Goal: Task Accomplishment & Management: Use online tool/utility

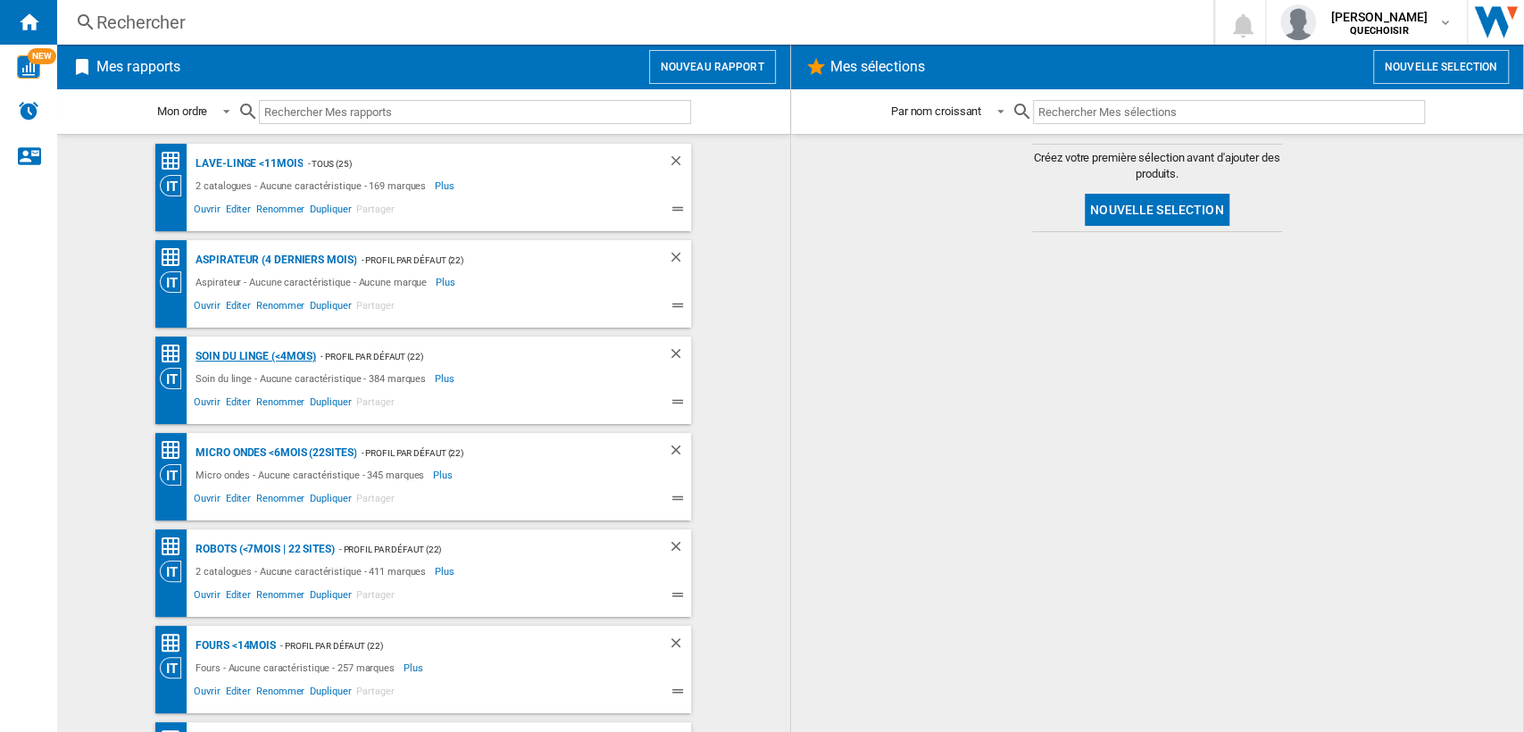
click at [255, 362] on div "Soin du linge (<4mois)" at bounding box center [253, 357] width 125 height 22
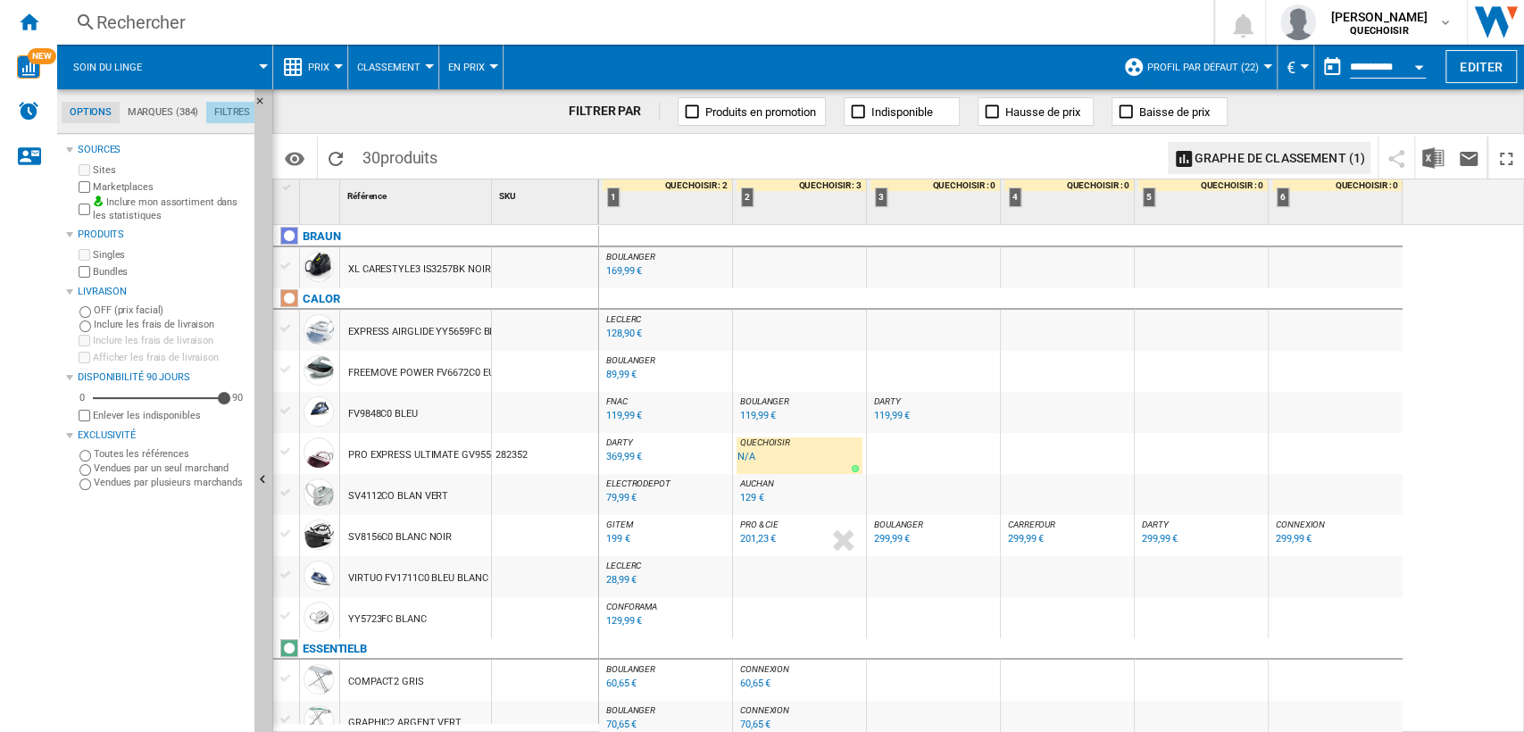
click at [227, 111] on md-tab-item "Filtres" at bounding box center [232, 112] width 52 height 21
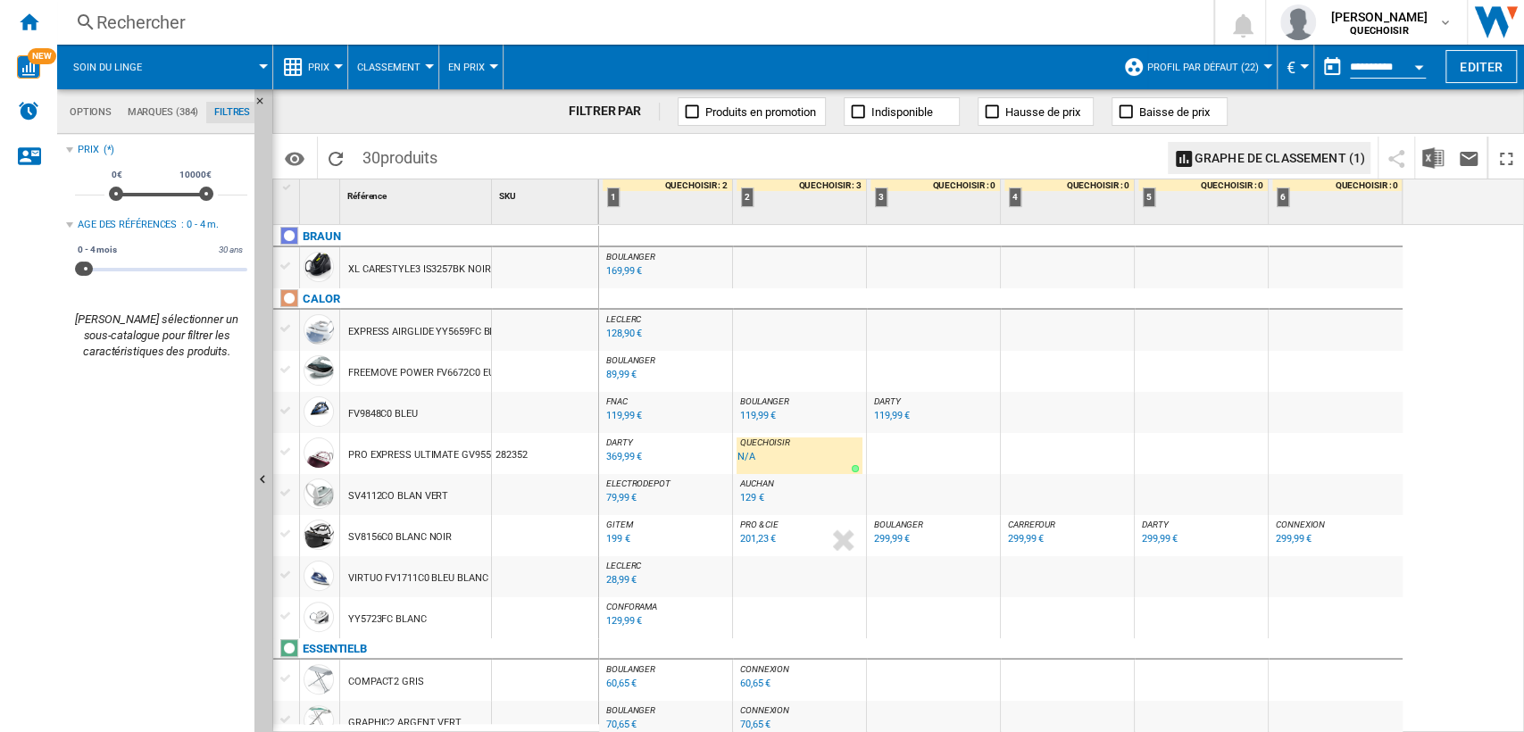
click at [910, 520] on span "BOULANGER" at bounding box center [898, 525] width 49 height 10
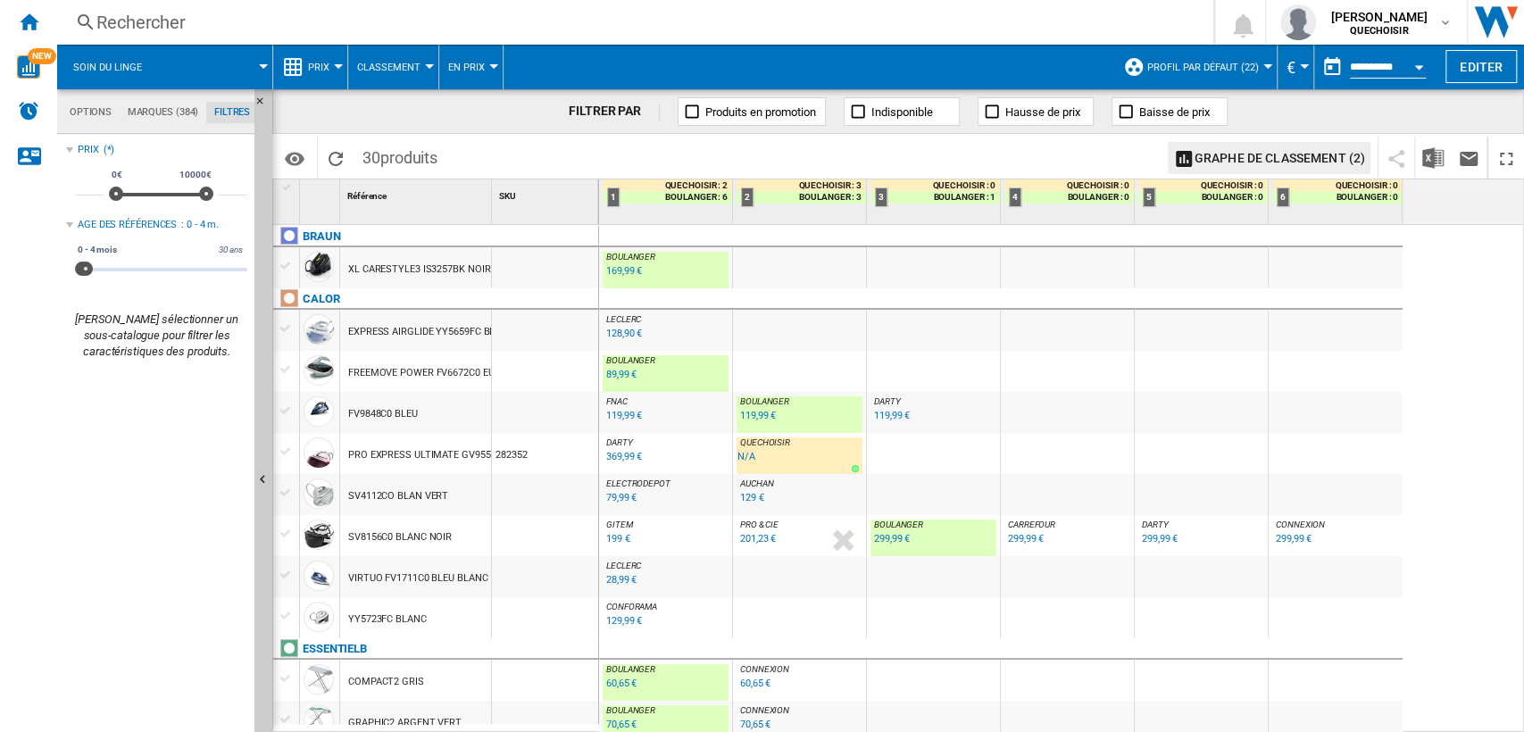
click at [1153, 520] on span "DARTY" at bounding box center [1155, 525] width 27 height 10
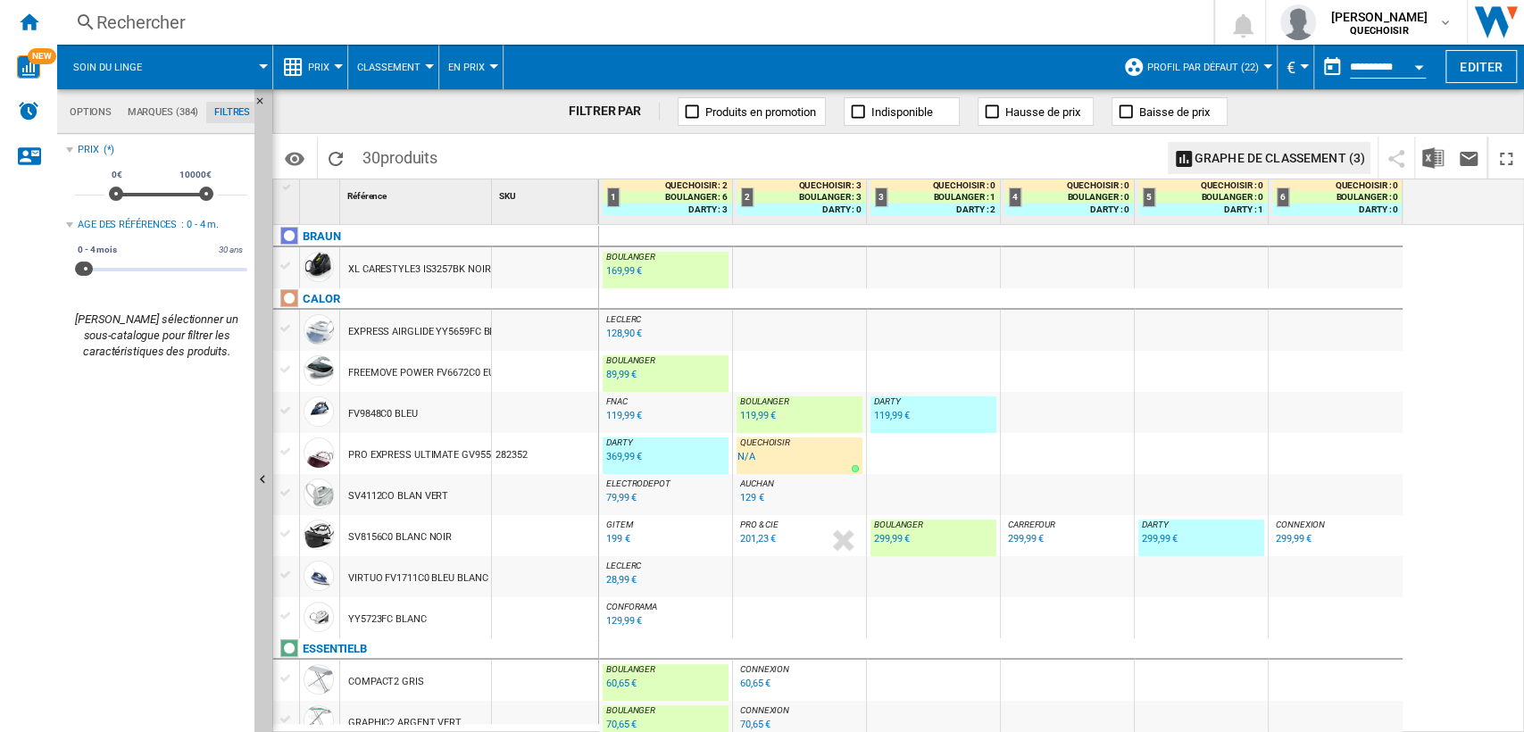
click at [1237, 57] on button "Profil par défaut (22)" at bounding box center [1207, 67] width 121 height 45
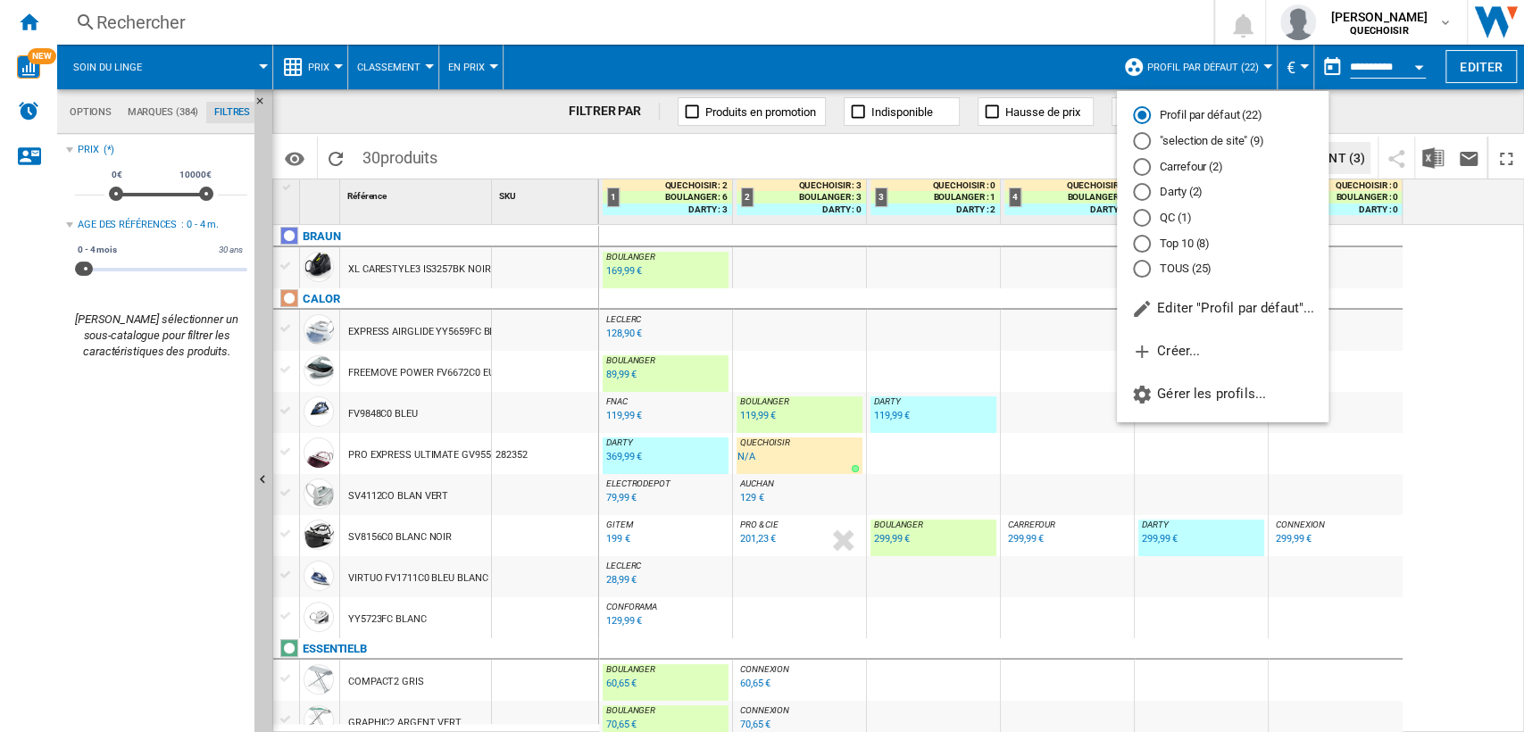
click at [1161, 257] on md-radio-group "Profil par défaut (22) "selection de site" (9) Carrefour (2) Darty (2) QC (1) T…" at bounding box center [1223, 192] width 212 height 171
click at [1149, 261] on div "TOUS (25)" at bounding box center [1142, 269] width 18 height 18
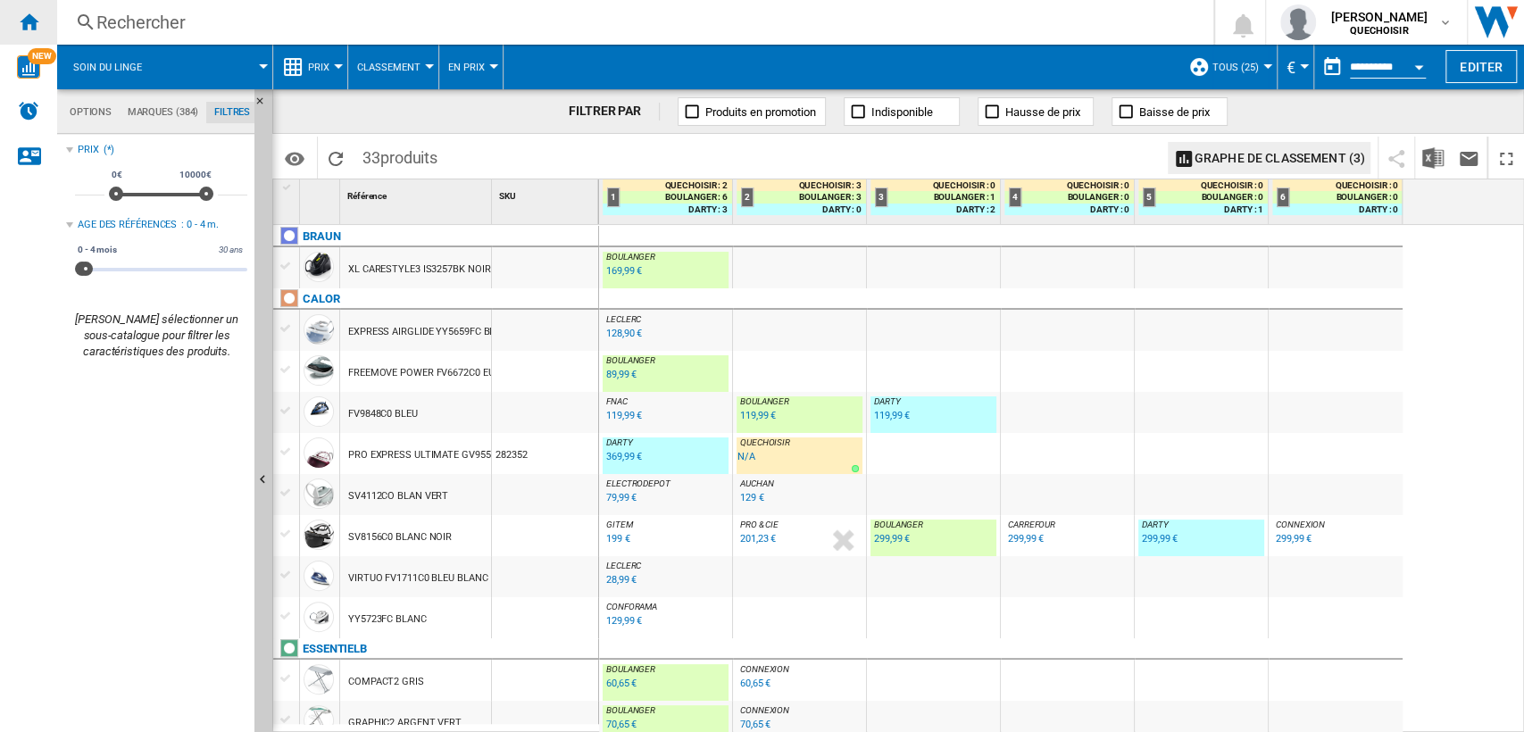
click at [29, 15] on ng-md-icon "Accueil" at bounding box center [28, 21] width 21 height 21
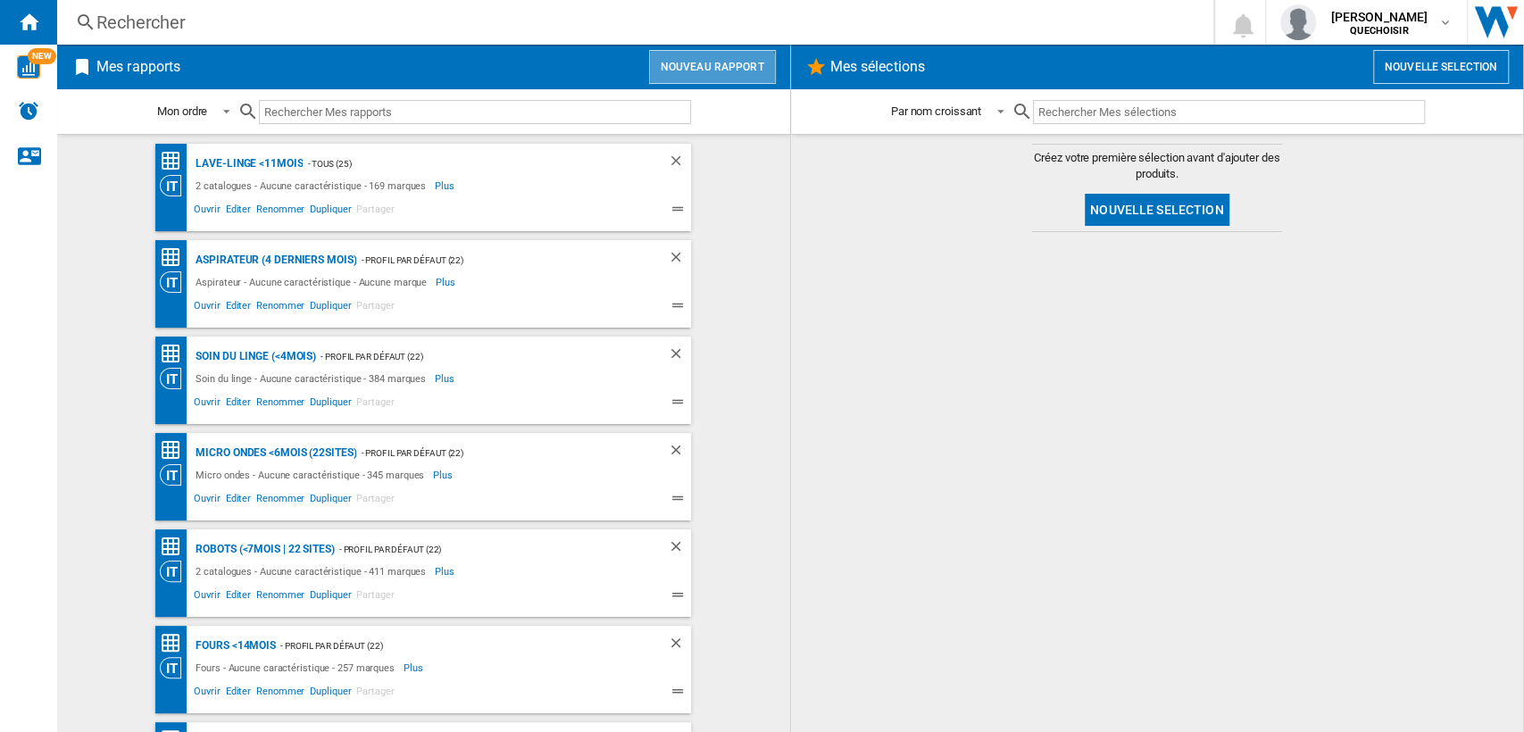
click at [693, 82] on button "Nouveau rapport" at bounding box center [712, 67] width 127 height 34
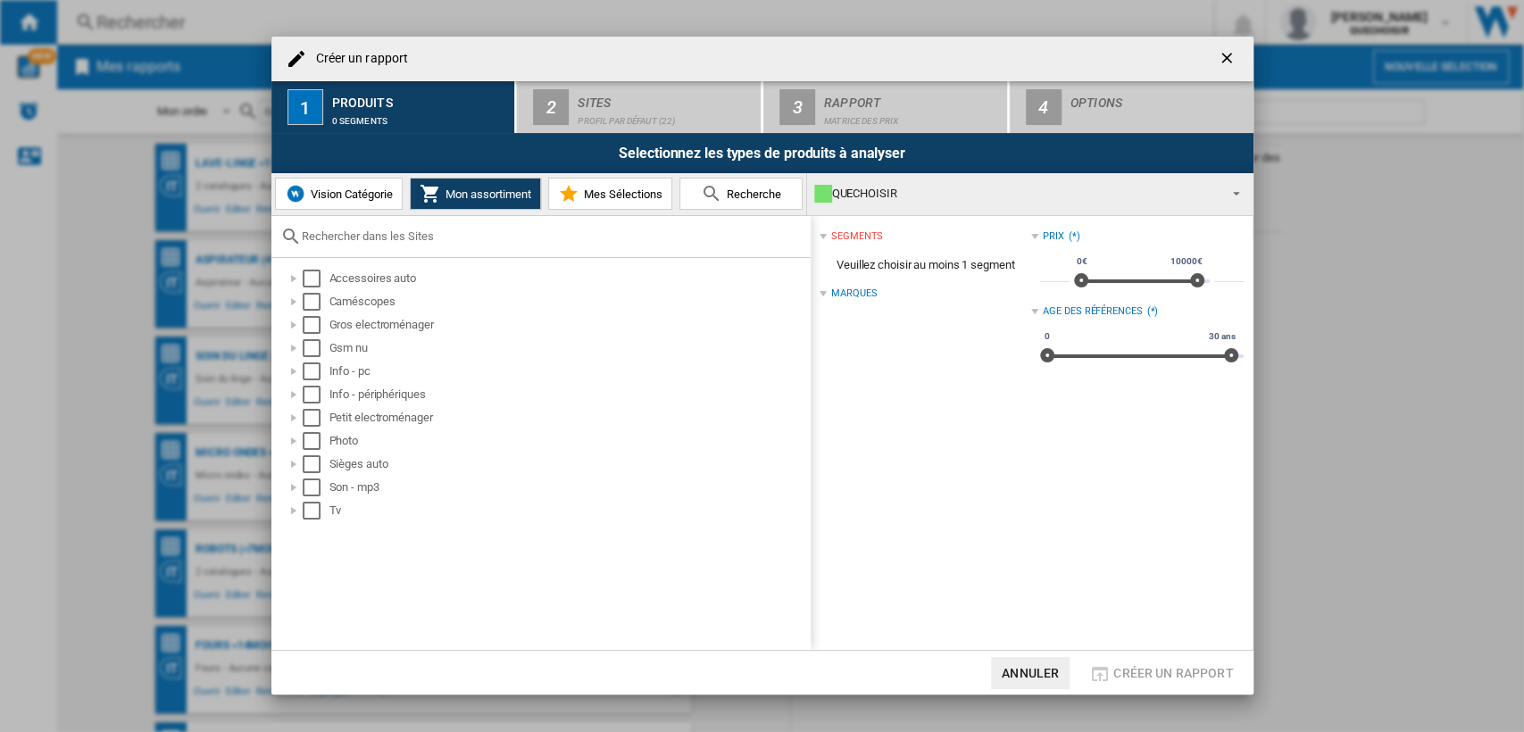
click at [473, 195] on span "Mon assortiment" at bounding box center [486, 193] width 90 height 13
click at [295, 421] on div at bounding box center [294, 418] width 18 height 18
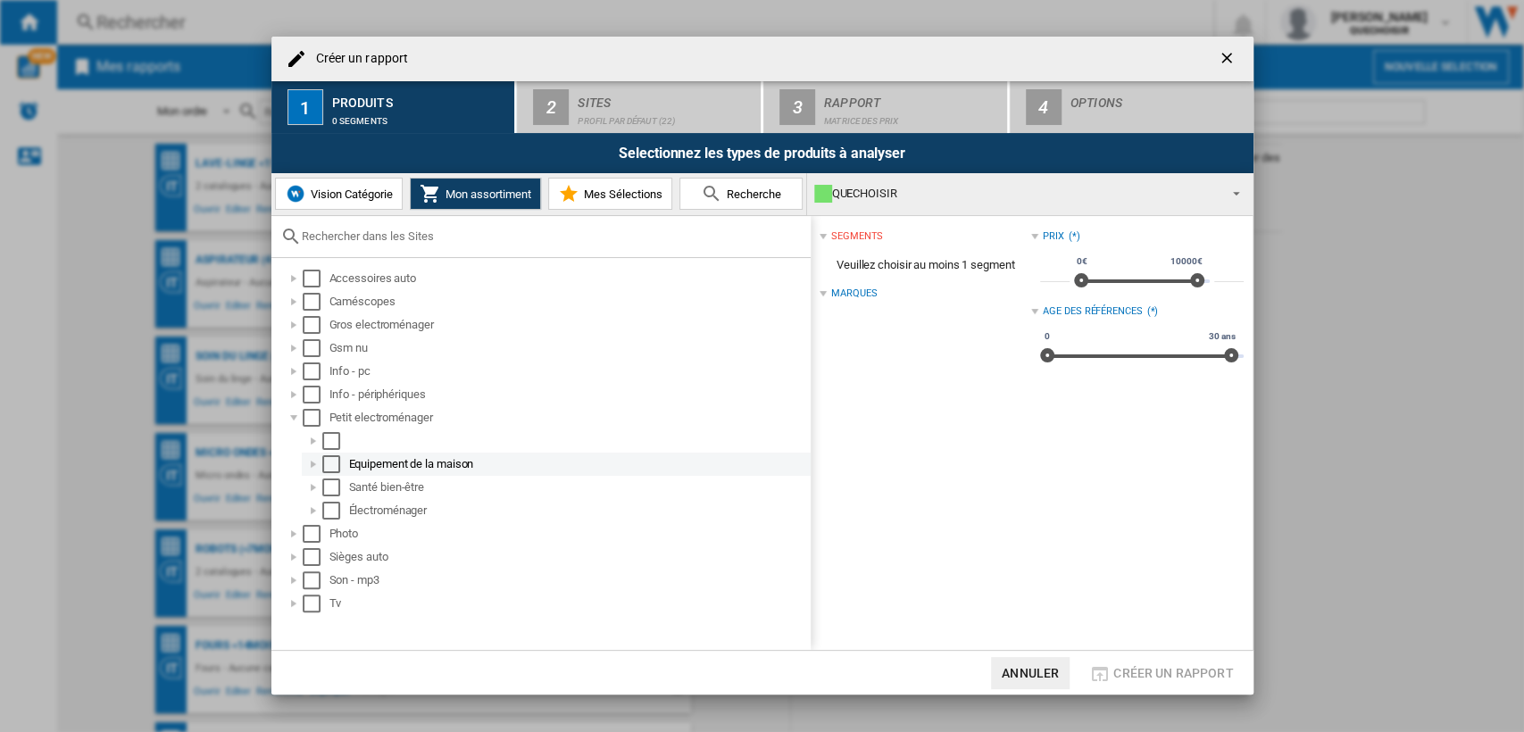
click at [312, 469] on div at bounding box center [313, 464] width 18 height 18
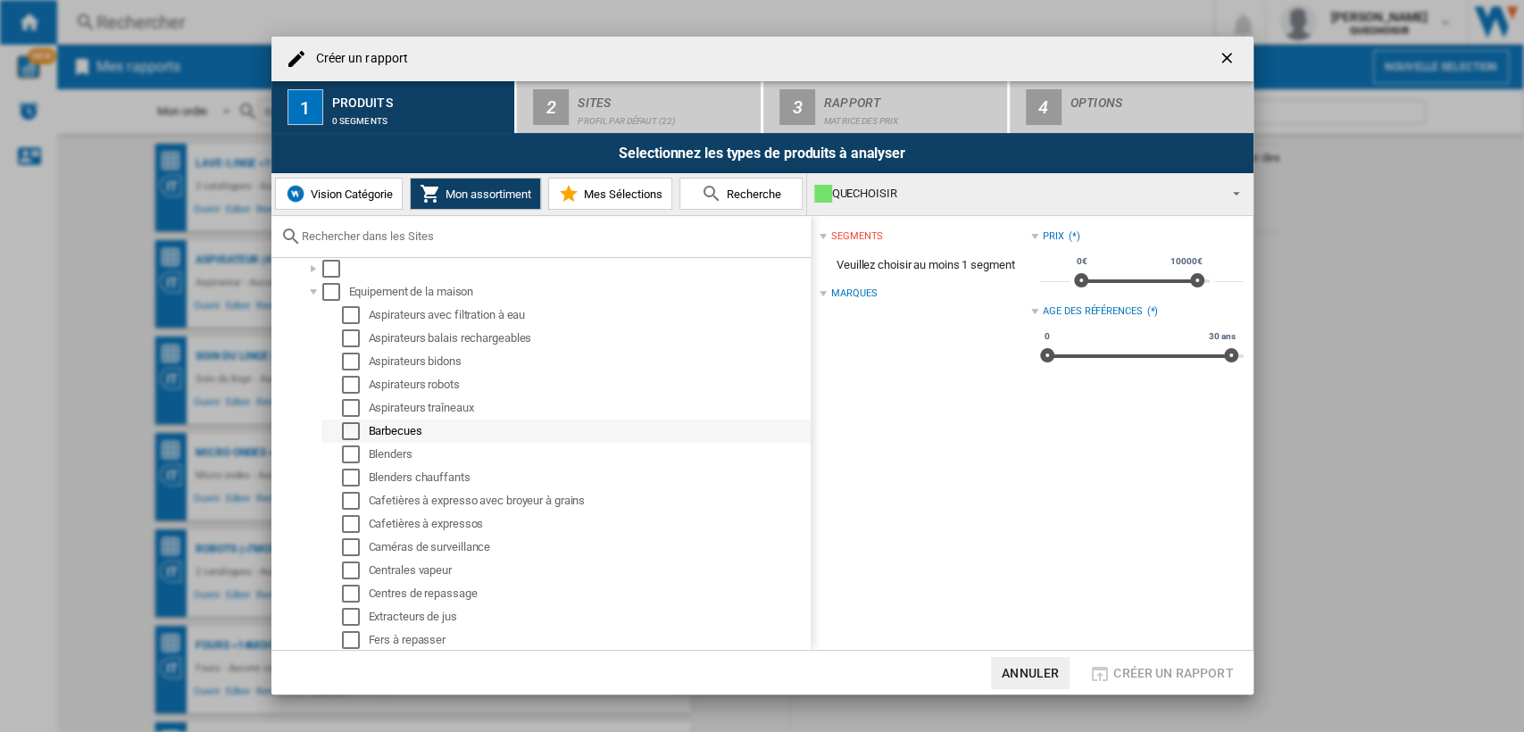
scroll to position [166, 0]
click at [311, 272] on div at bounding box center [313, 275] width 18 height 18
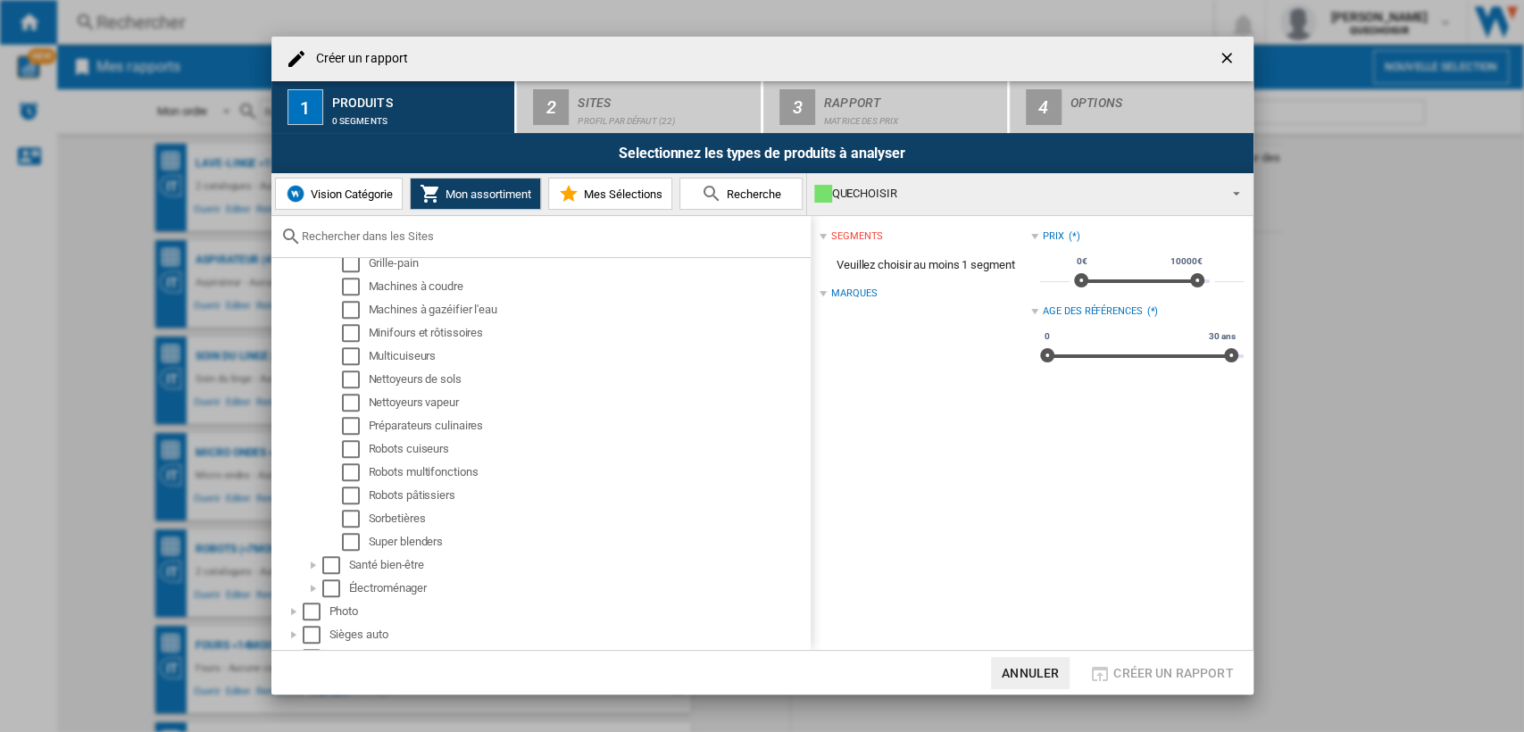
scroll to position [832, 0]
click at [314, 562] on div at bounding box center [313, 561] width 18 height 18
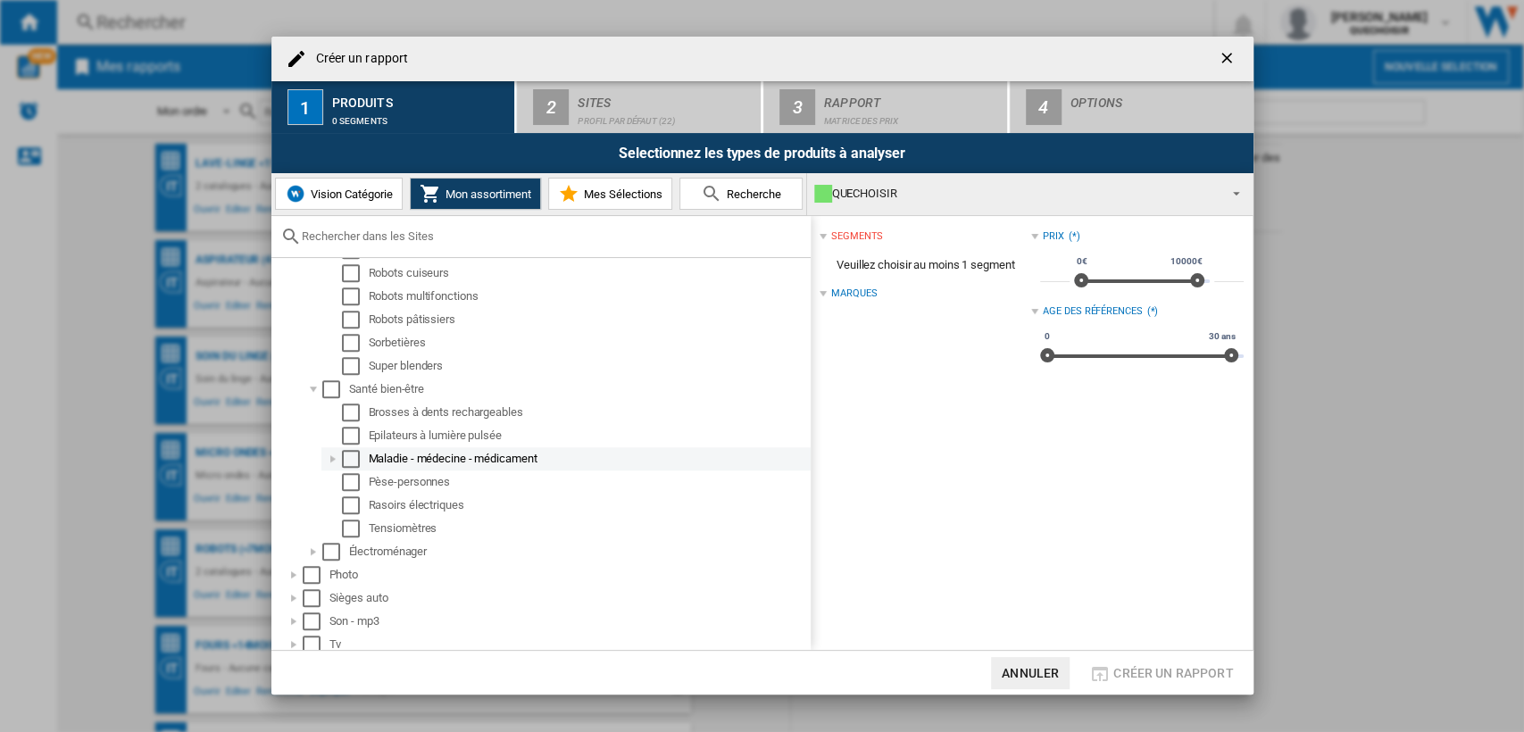
click at [329, 459] on div at bounding box center [333, 459] width 18 height 18
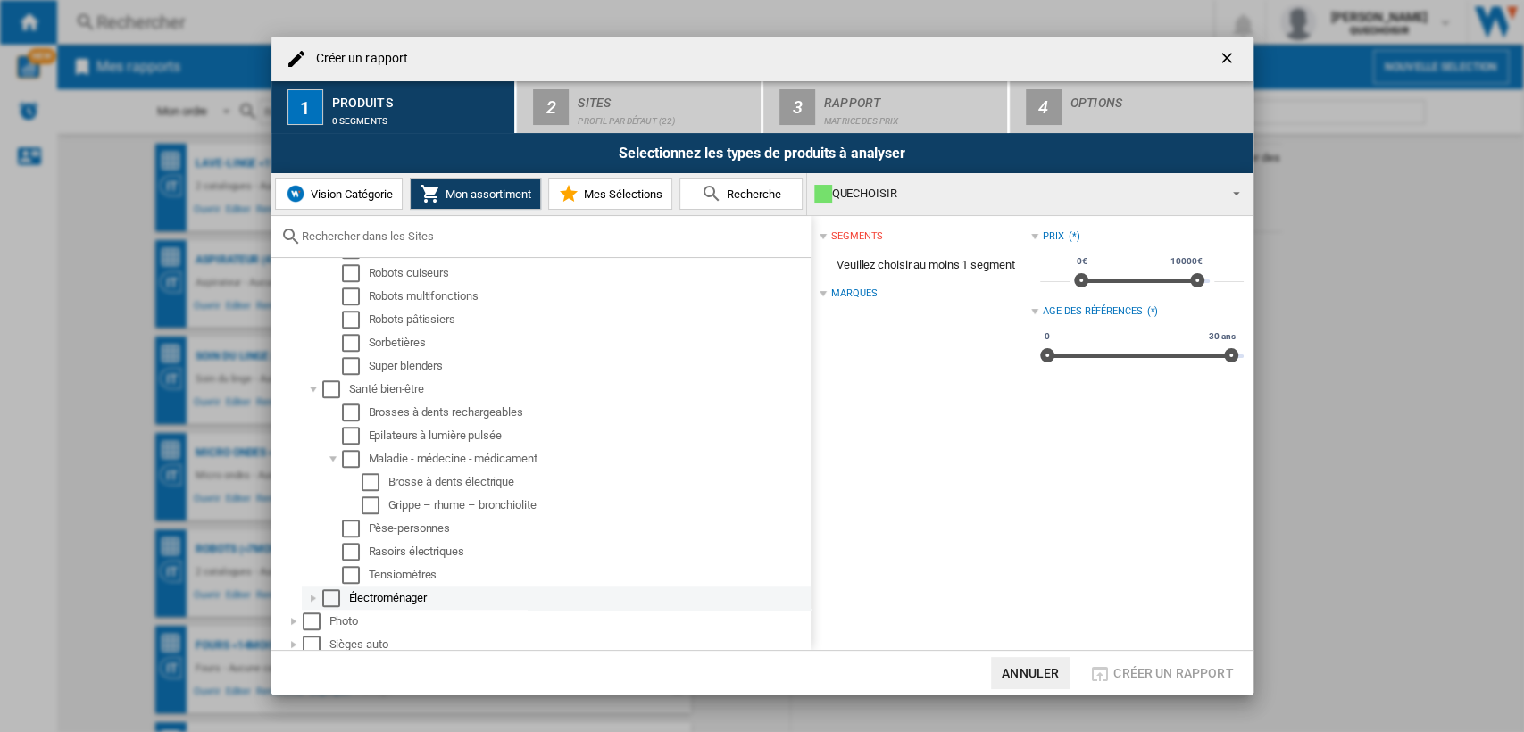
click at [315, 603] on div at bounding box center [313, 598] width 18 height 18
click at [329, 620] on div at bounding box center [333, 621] width 18 height 18
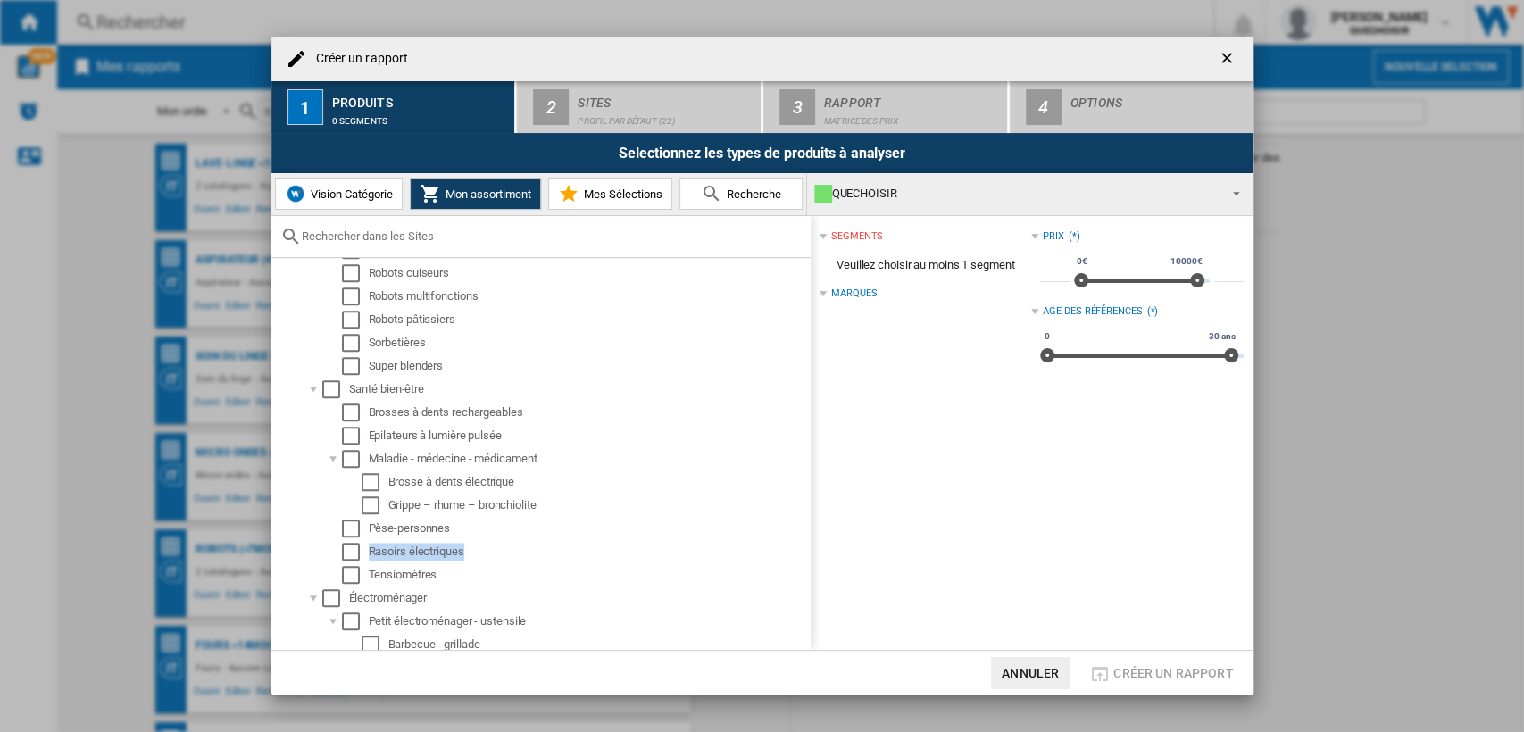
drag, startPoint x: 799, startPoint y: 534, endPoint x: 807, endPoint y: 559, distance: 26.3
click at [807, 559] on div "Accessoires auto Caméscopes Gros electroménager Gsm nu Info - pc Info - périphé…" at bounding box center [540, 454] width 539 height 392
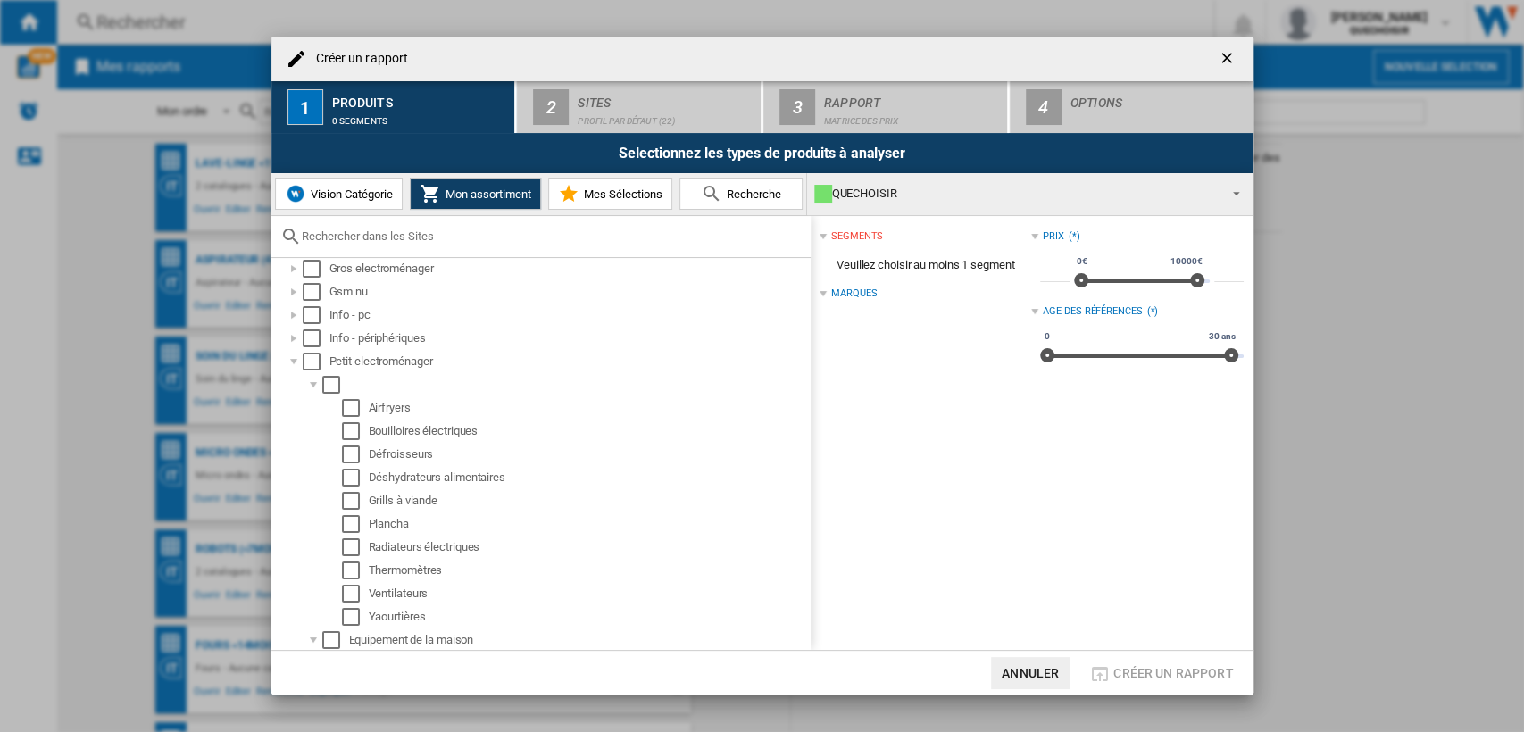
scroll to position [0, 0]
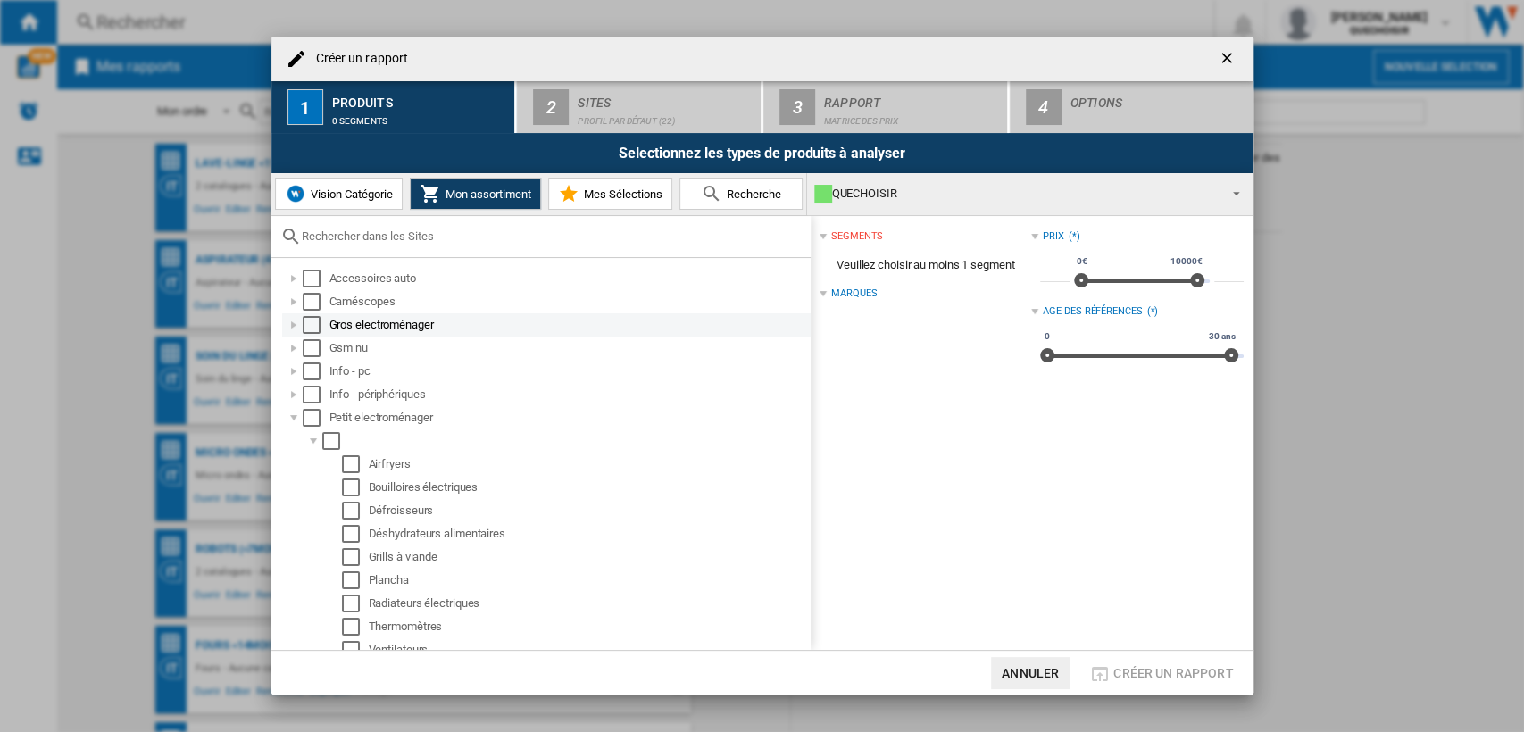
click at [288, 323] on div at bounding box center [294, 325] width 18 height 18
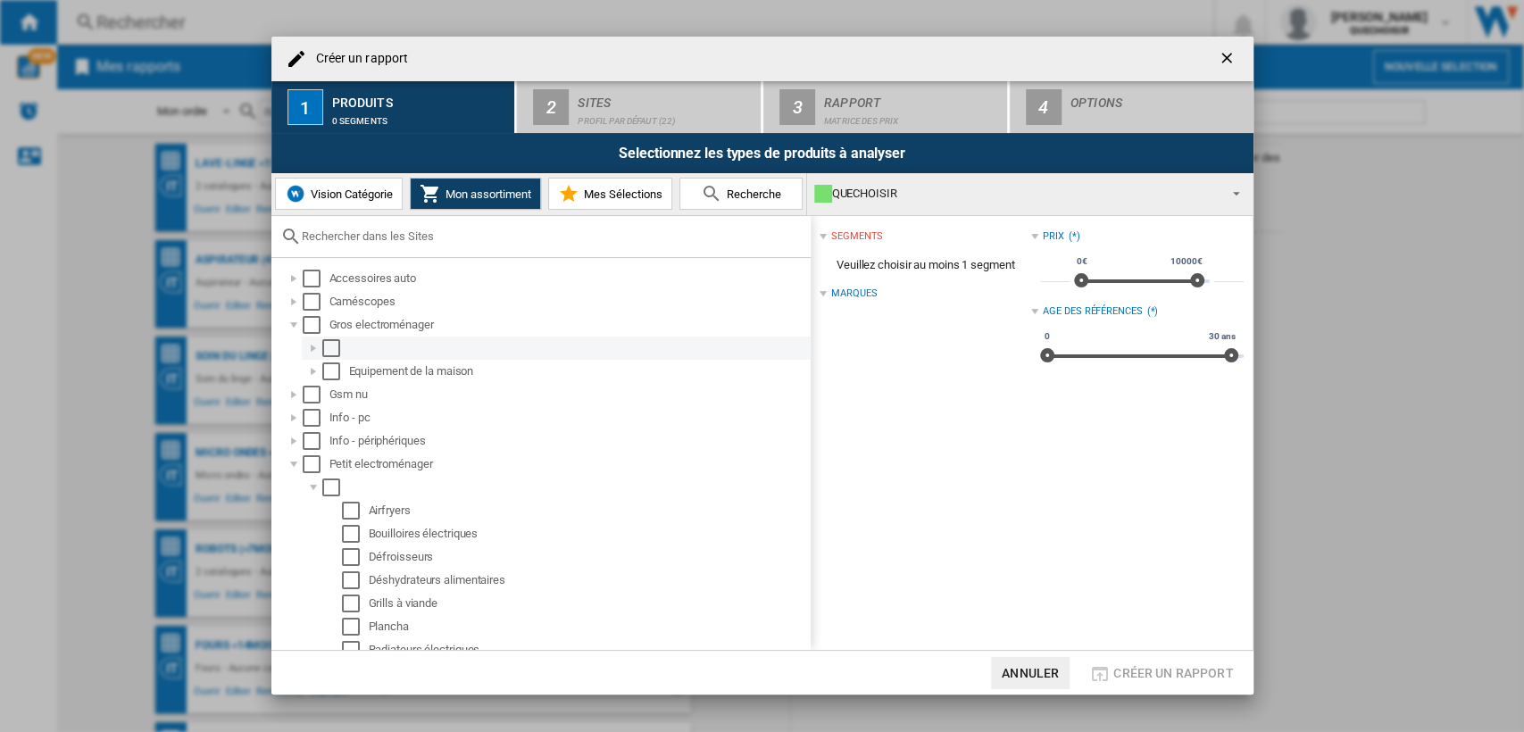
click at [312, 352] on div at bounding box center [313, 348] width 18 height 18
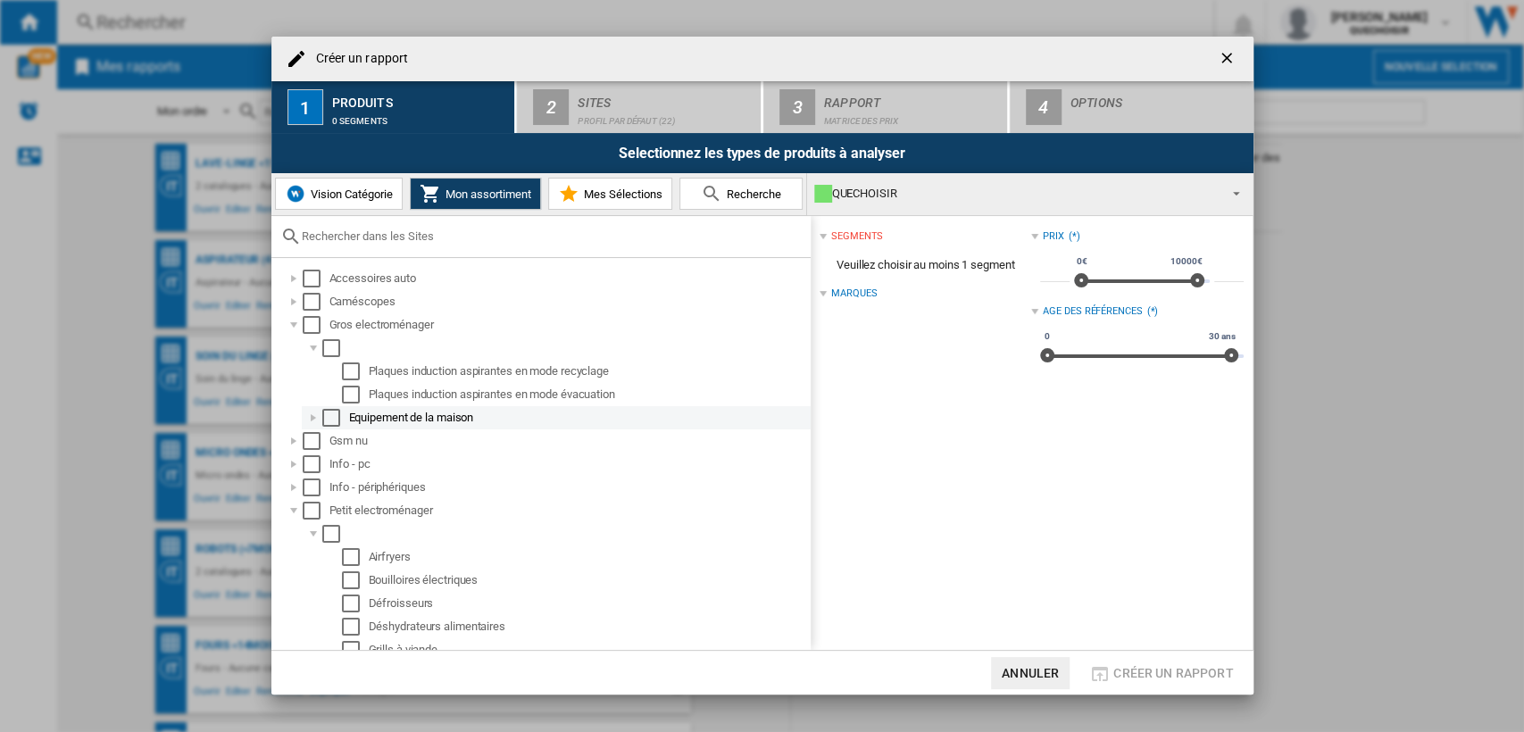
click at [315, 415] on div at bounding box center [313, 418] width 18 height 18
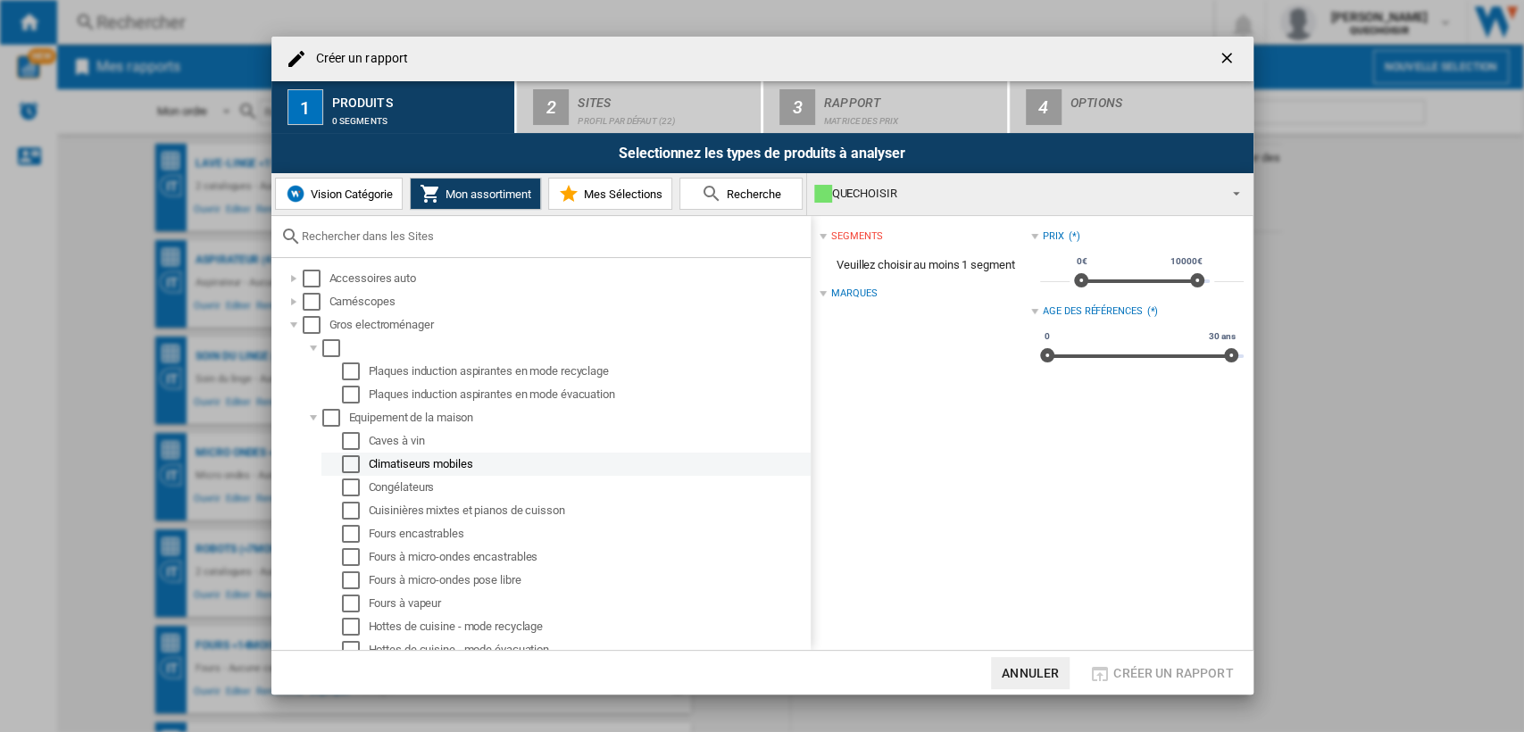
click at [463, 464] on div "Climatiseurs mobiles" at bounding box center [588, 464] width 439 height 18
click at [354, 471] on div "Select" at bounding box center [351, 464] width 18 height 18
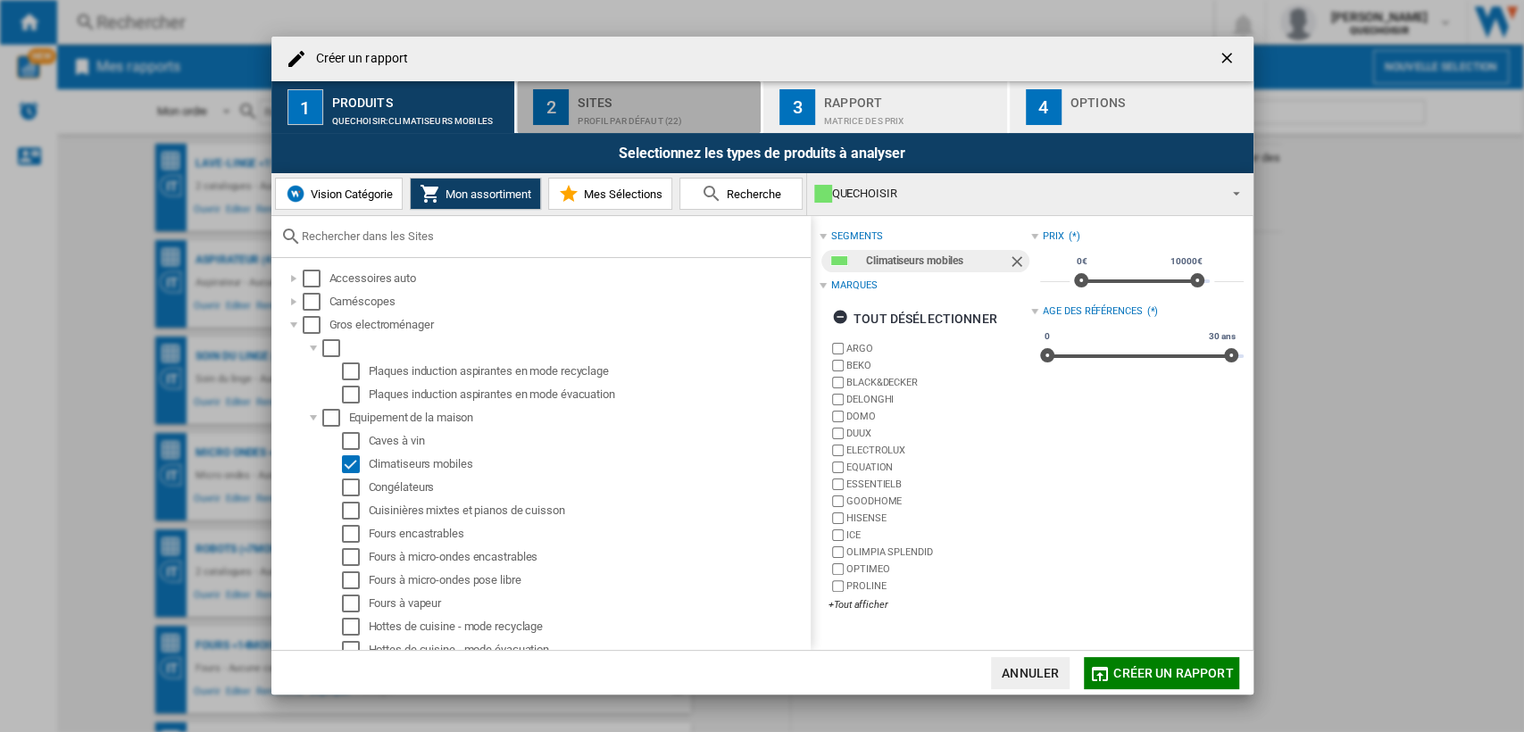
click at [620, 121] on div "Profil par défaut (22)" at bounding box center [666, 116] width 176 height 19
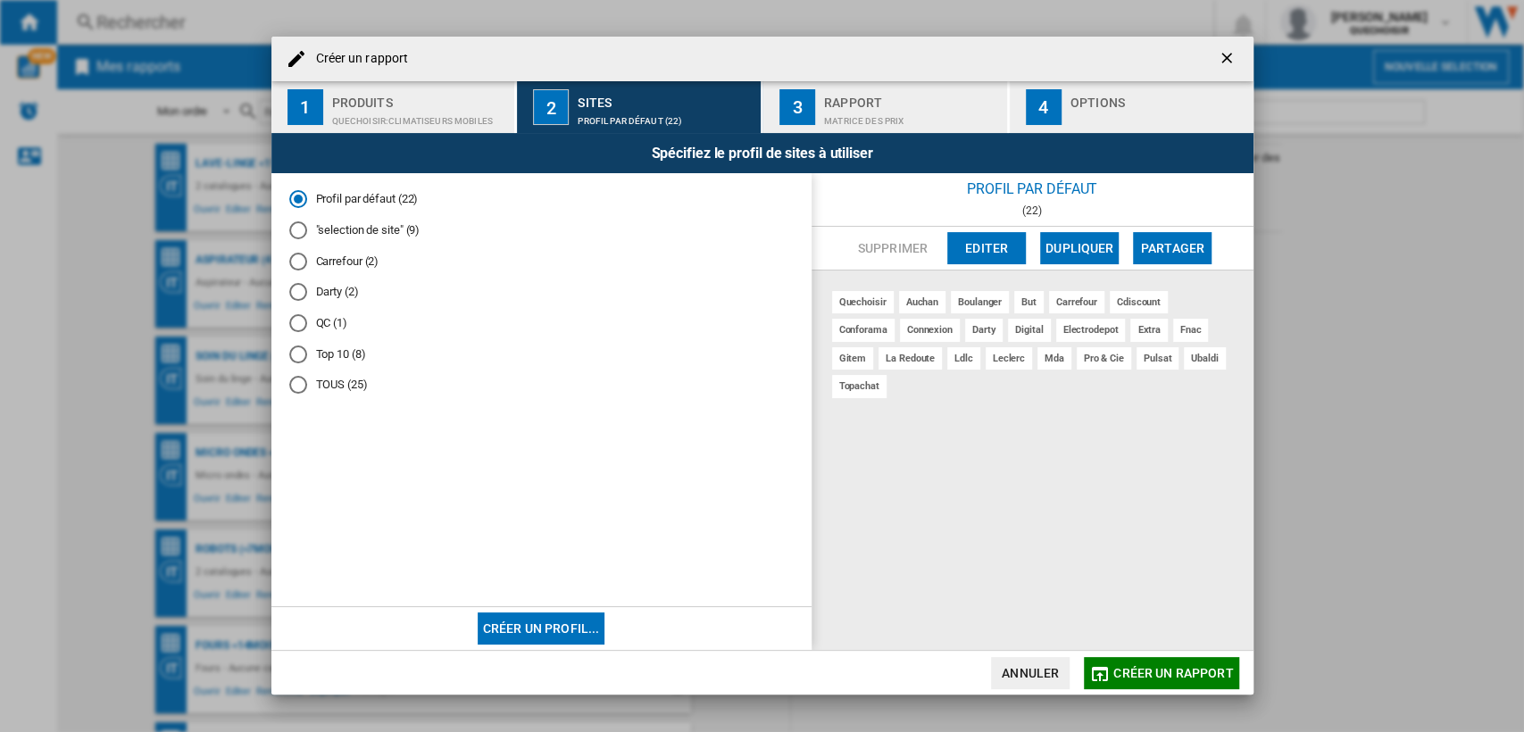
click at [329, 381] on md-radio-button "TOUS (25)" at bounding box center [541, 385] width 504 height 17
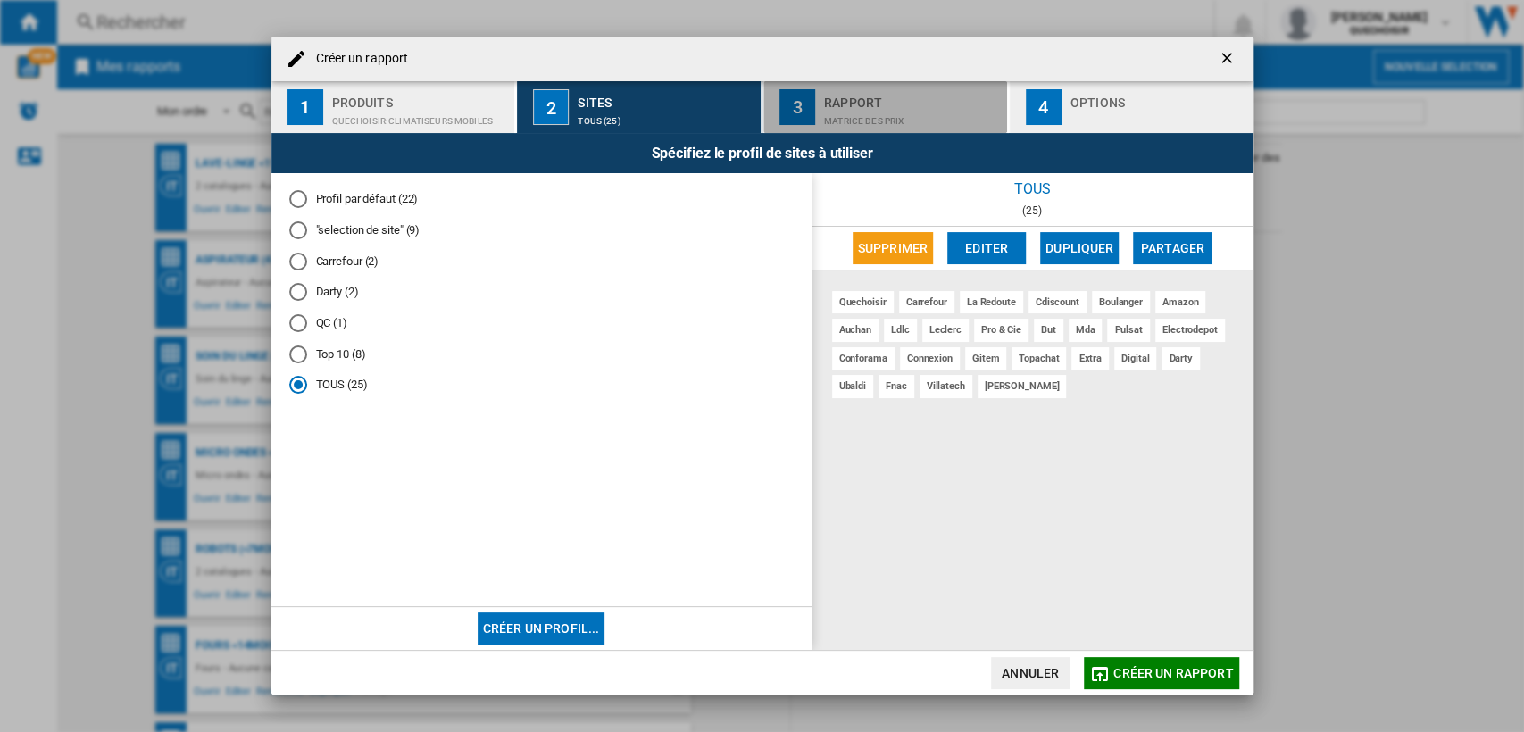
click at [835, 102] on div "Rapport" at bounding box center [912, 97] width 176 height 19
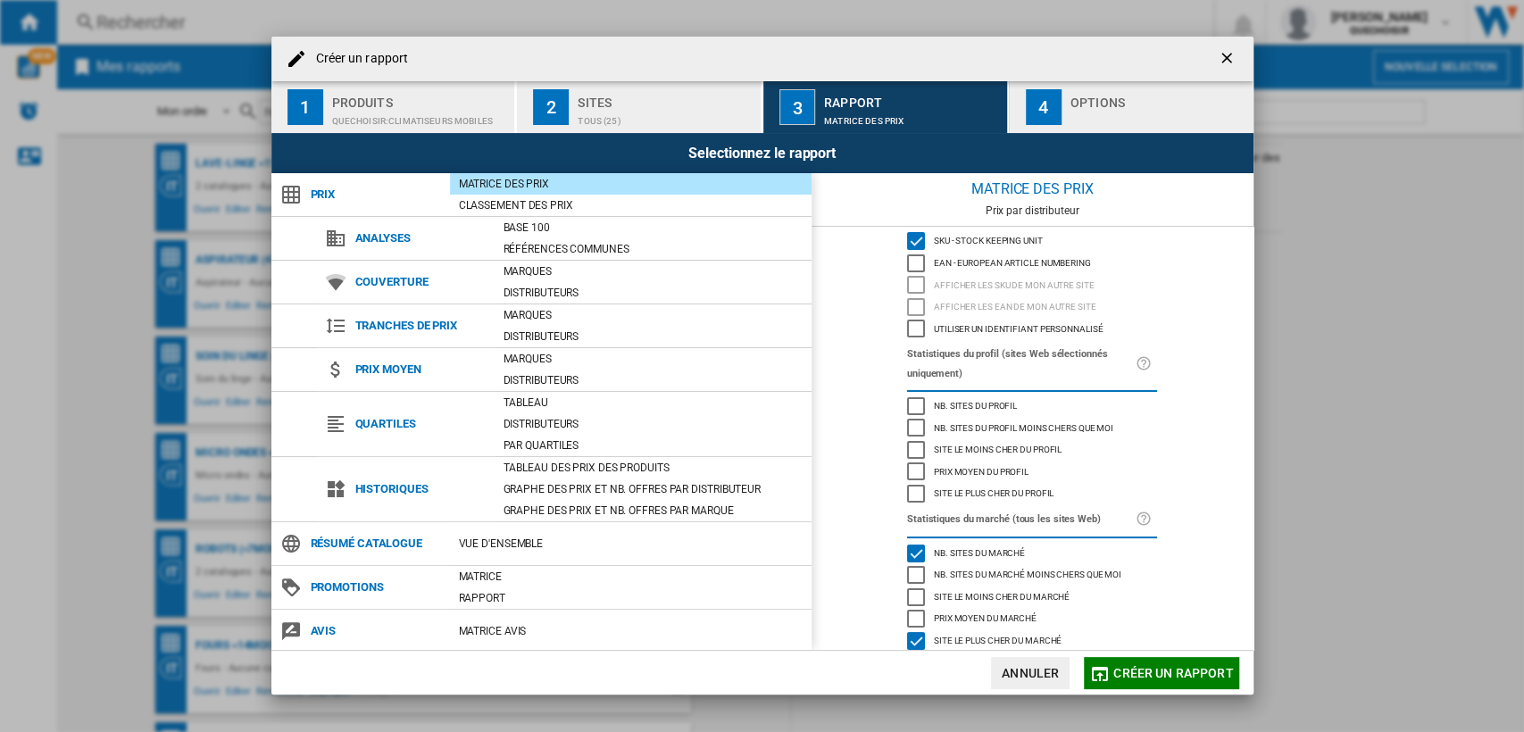
scroll to position [36, 0]
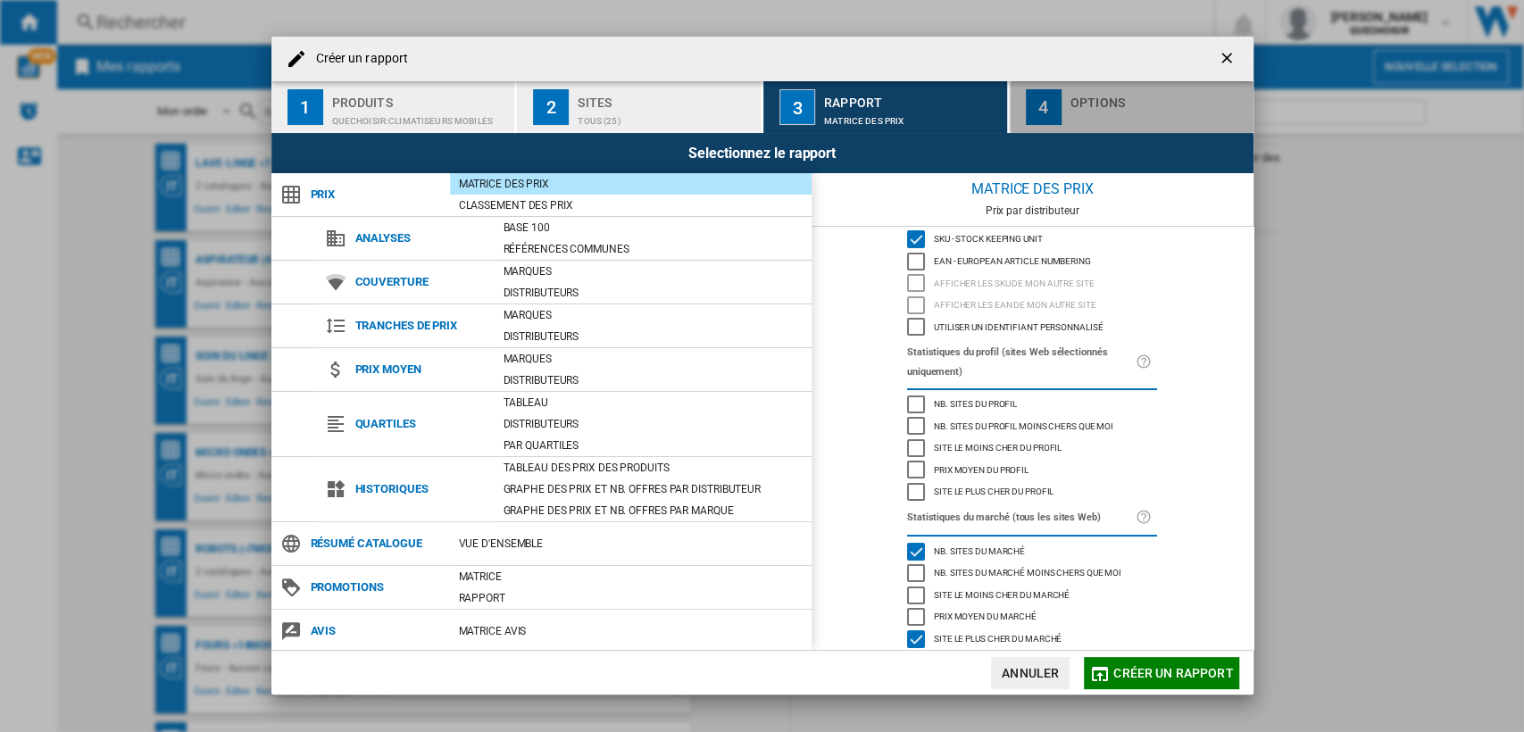
click at [1079, 109] on div "button" at bounding box center [1158, 116] width 176 height 19
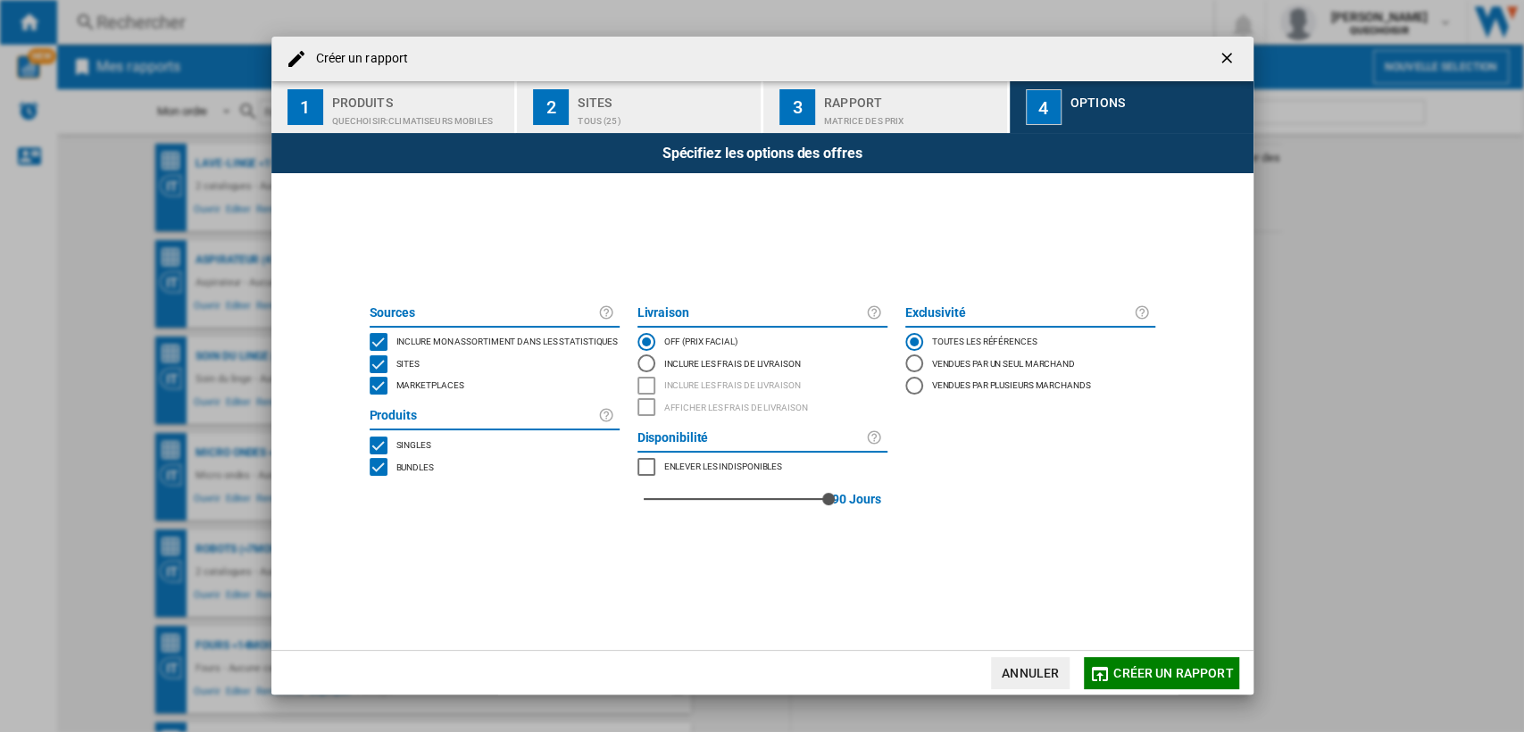
click at [437, 383] on span "Marketplaces" at bounding box center [430, 384] width 68 height 12
click at [394, 462] on div "Bundles" at bounding box center [413, 467] width 42 height 18
click at [1180, 675] on span "Créer un rapport" at bounding box center [1173, 673] width 120 height 14
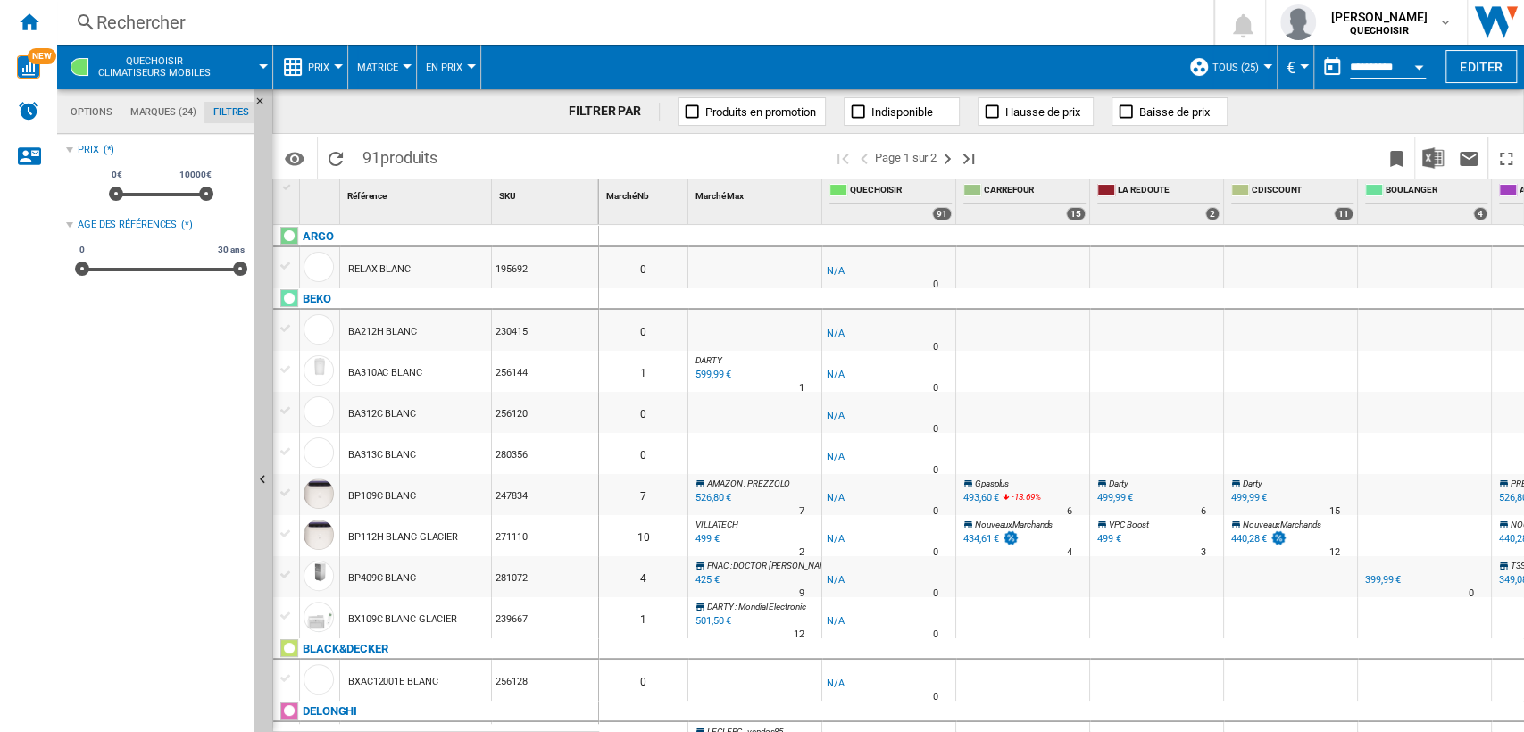
click at [376, 62] on span "Matrice" at bounding box center [377, 68] width 41 height 12
click at [376, 143] on button "Classement" at bounding box center [398, 153] width 102 height 43
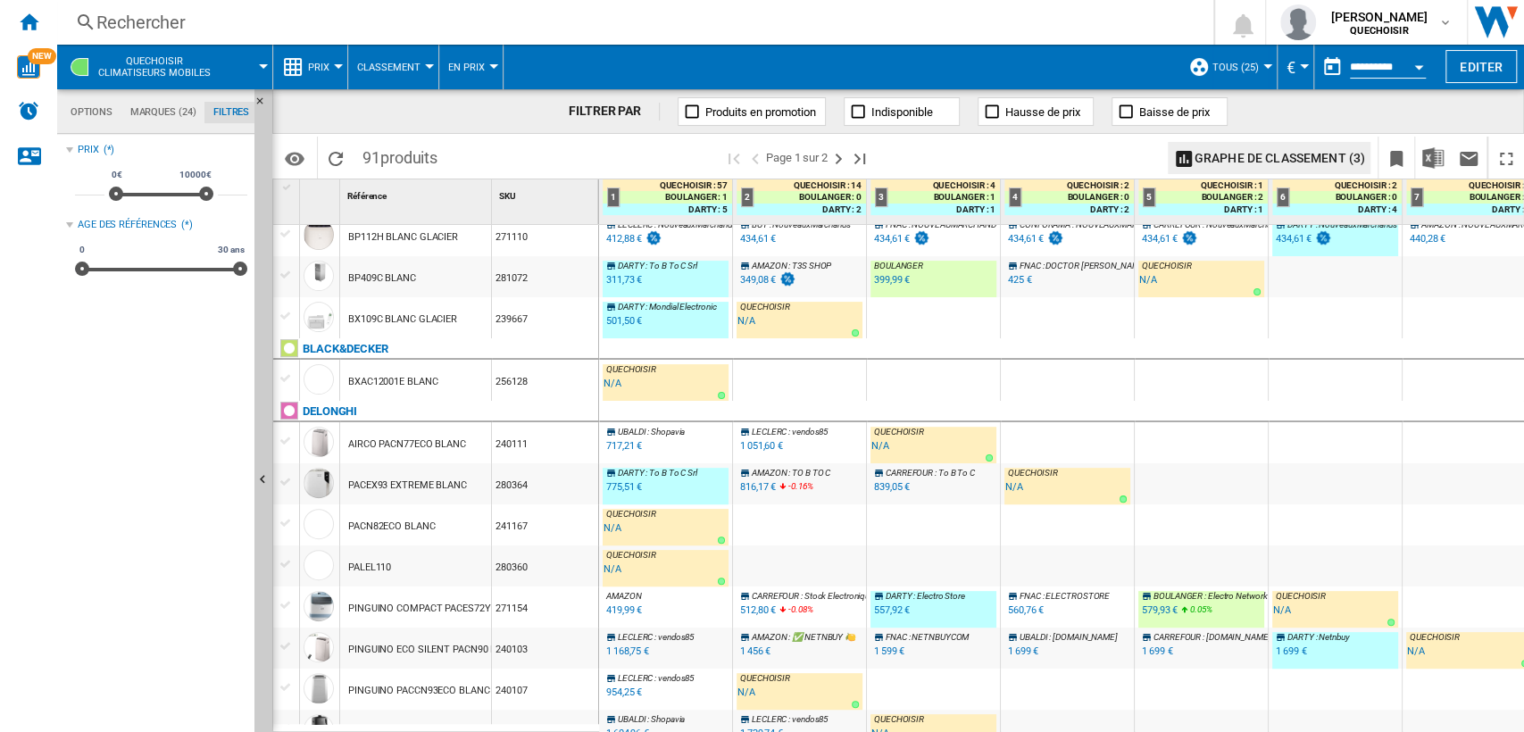
scroll to position [314, 0]
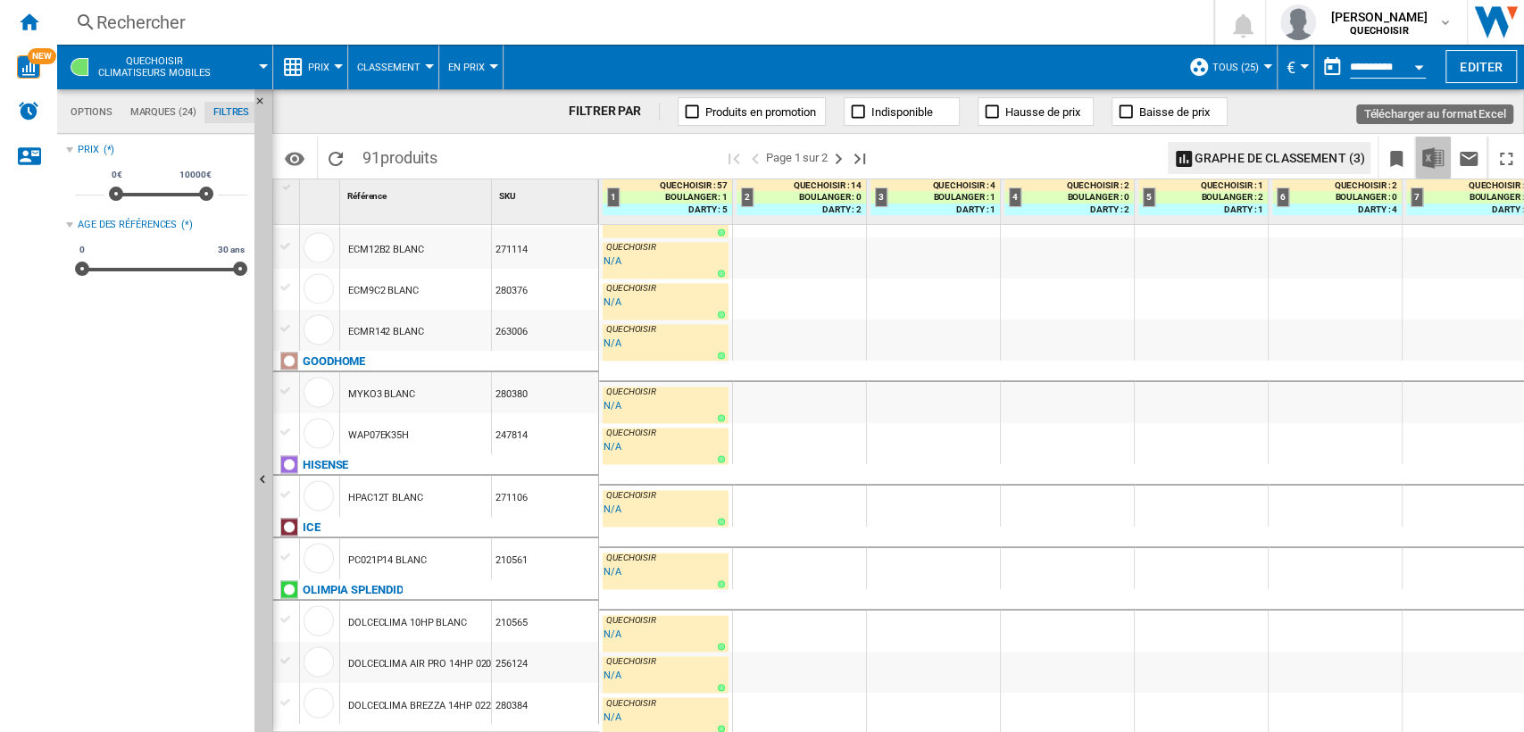
click at [1428, 167] on img "Télécharger au format Excel" at bounding box center [1432, 157] width 21 height 21
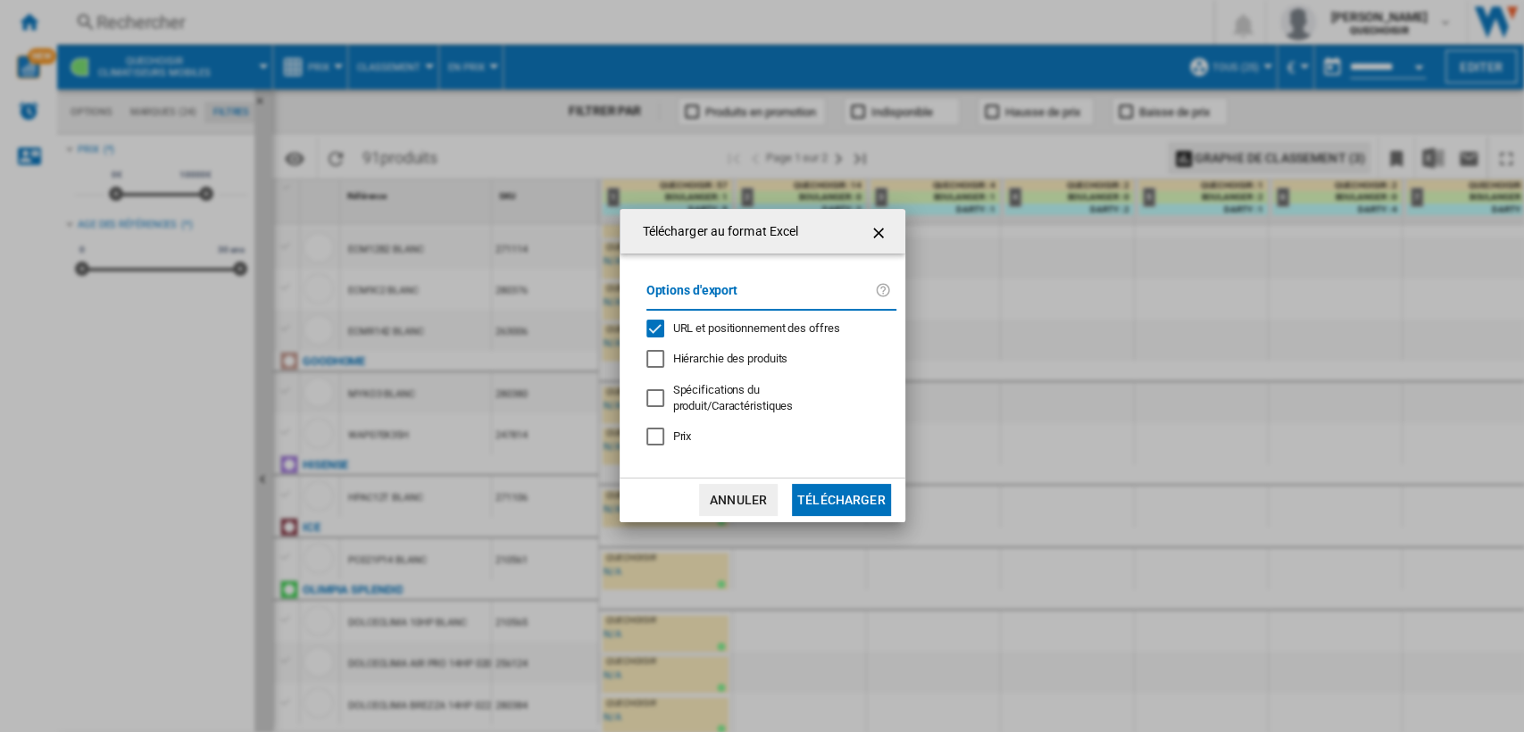
click at [742, 365] on span "Hiérarchie des produits" at bounding box center [730, 358] width 115 height 13
click at [658, 433] on div "Prix" at bounding box center [655, 437] width 18 height 18
click at [834, 487] on button "Télécharger" at bounding box center [841, 500] width 99 height 32
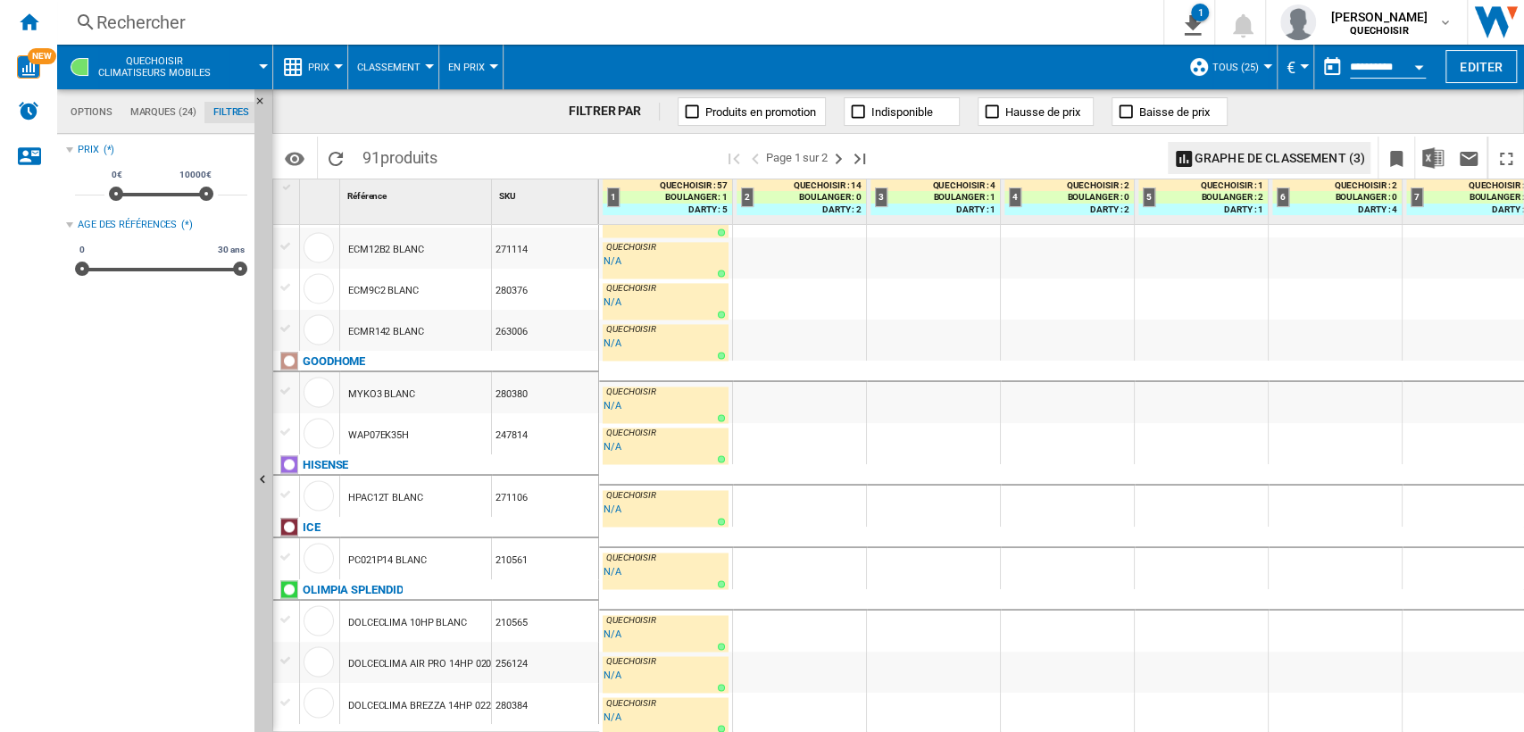
click at [126, 63] on span "QUECHOISIR Climatiseurs mobiles" at bounding box center [154, 66] width 112 height 23
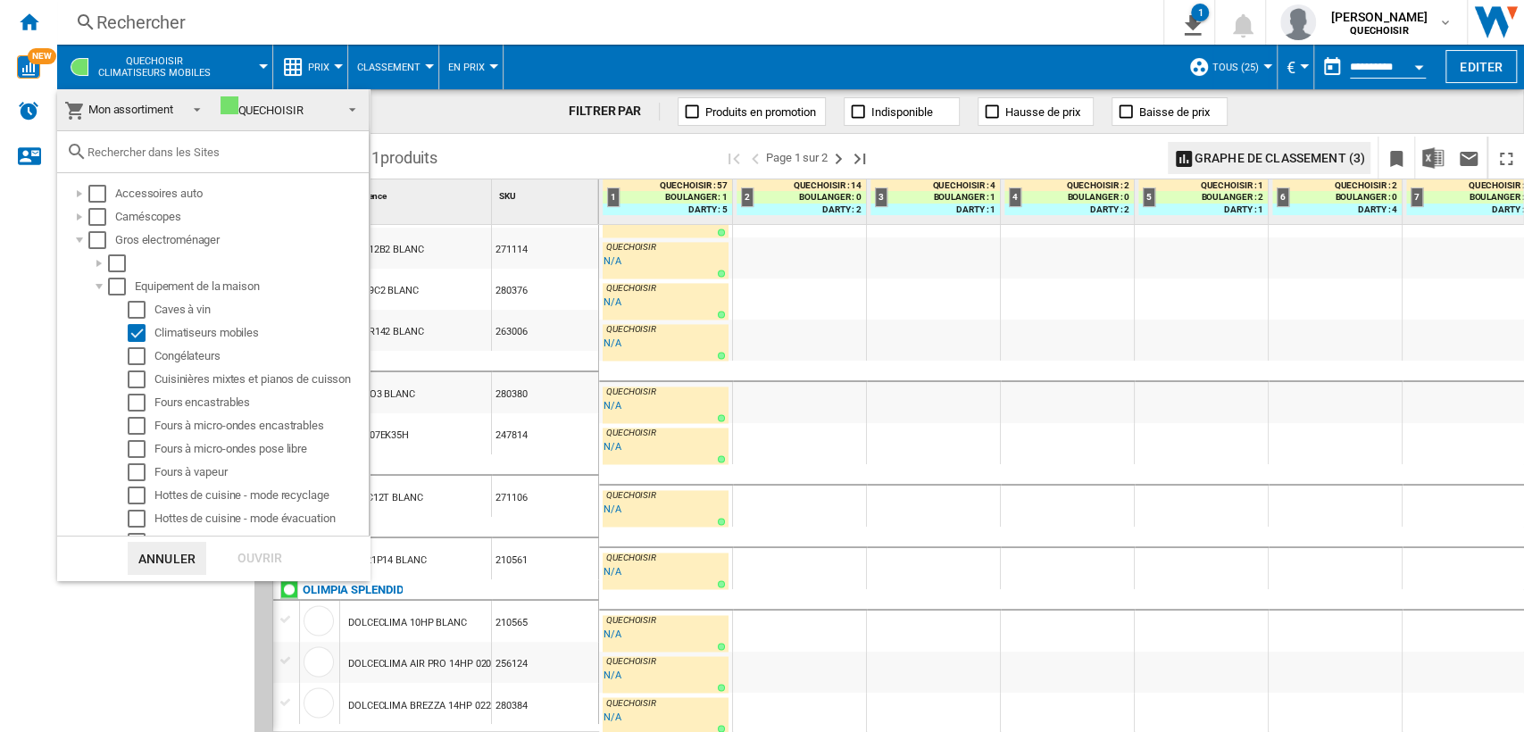
click at [143, 104] on span "Mon assortiment" at bounding box center [130, 109] width 85 height 13
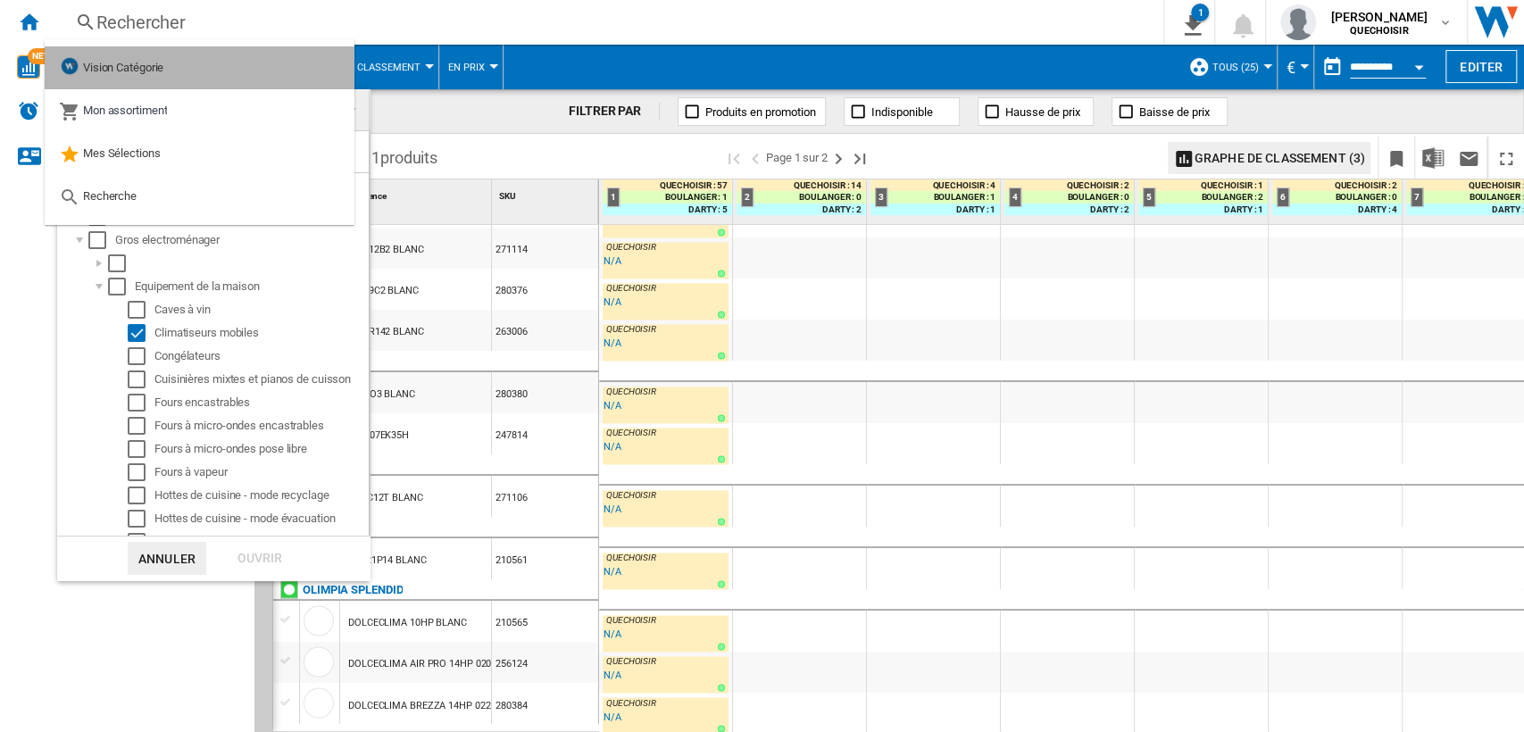
click at [141, 73] on span "Vision Catégorie" at bounding box center [123, 67] width 80 height 13
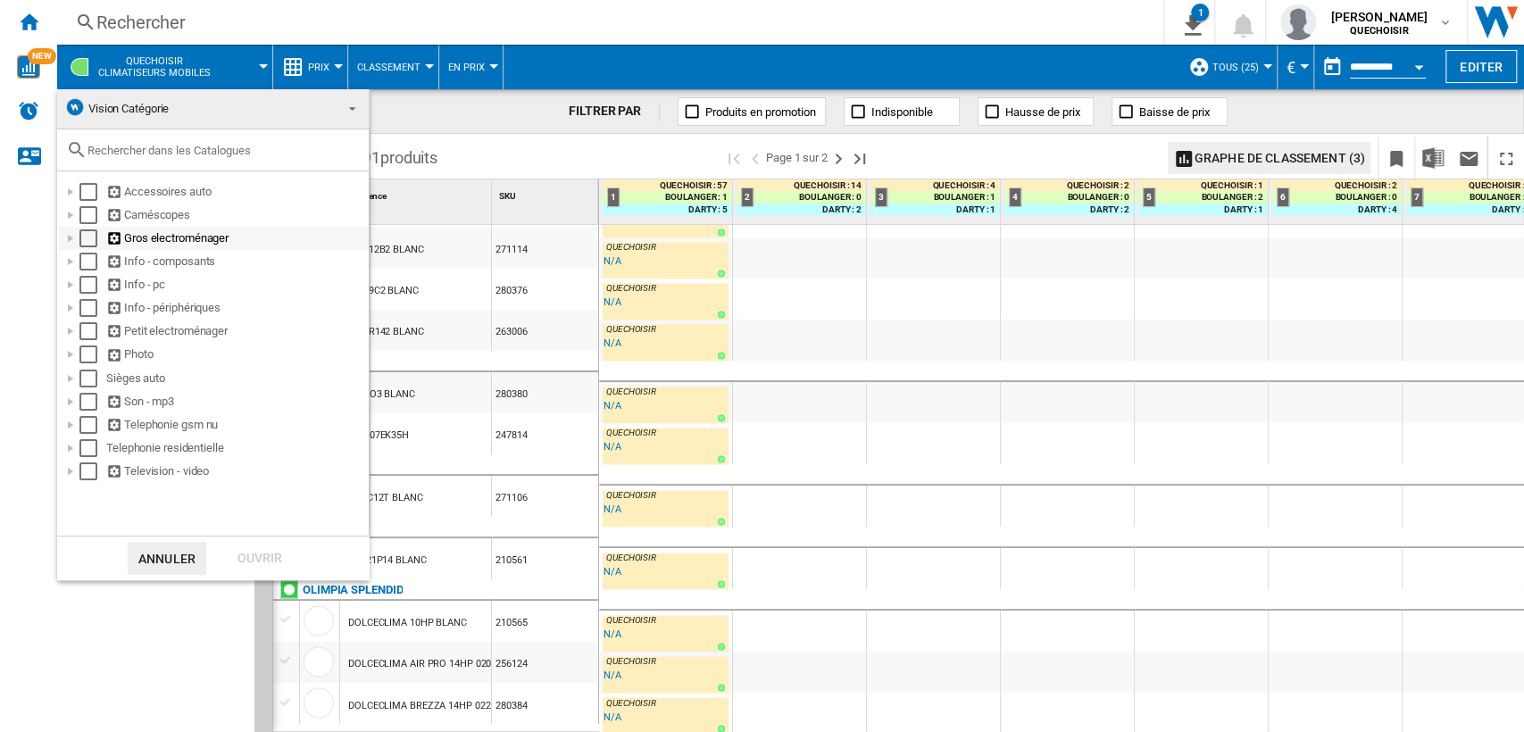
click at [67, 232] on div at bounding box center [71, 238] width 18 height 18
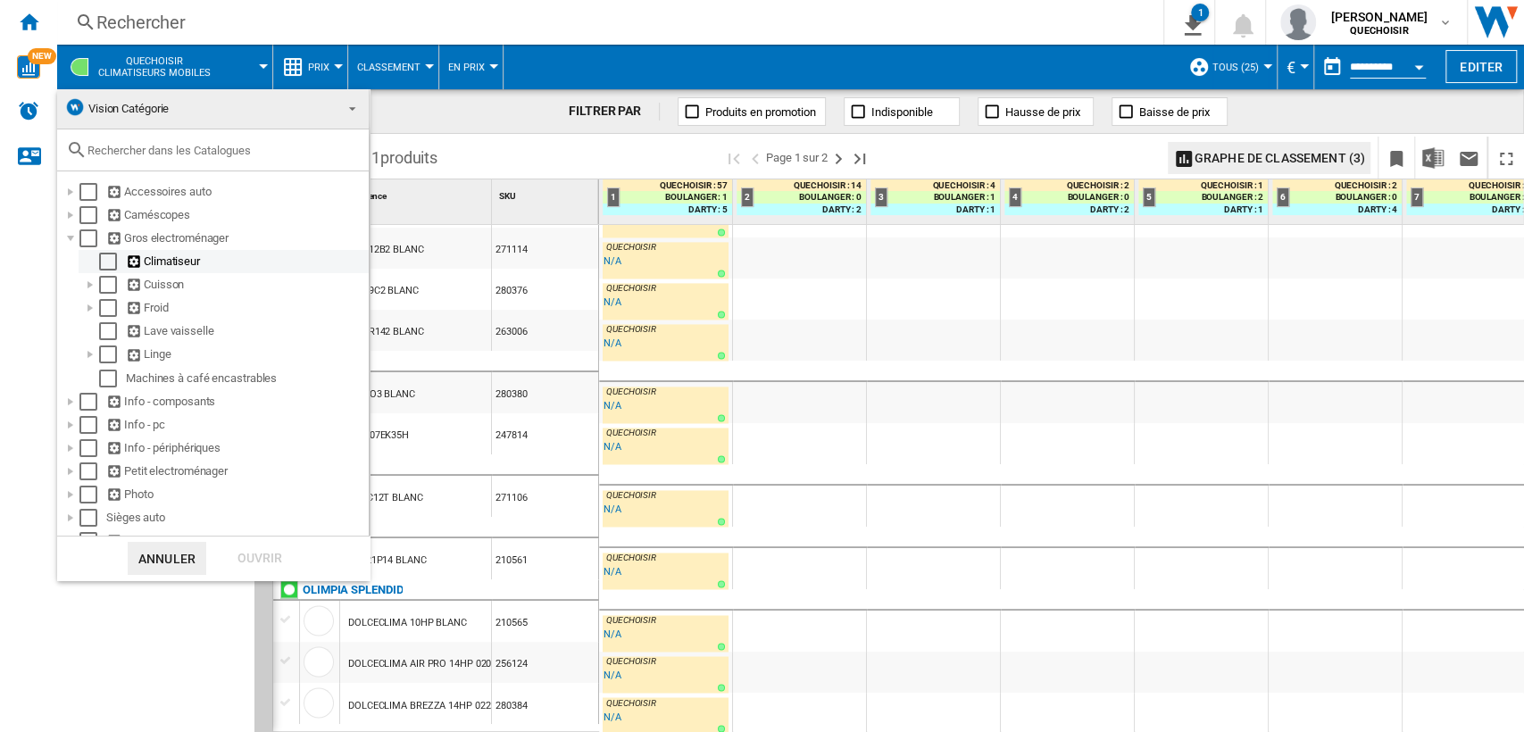
click at [112, 262] on div "Select" at bounding box center [108, 262] width 18 height 18
click at [244, 542] on div "Ouvrir" at bounding box center [260, 558] width 79 height 33
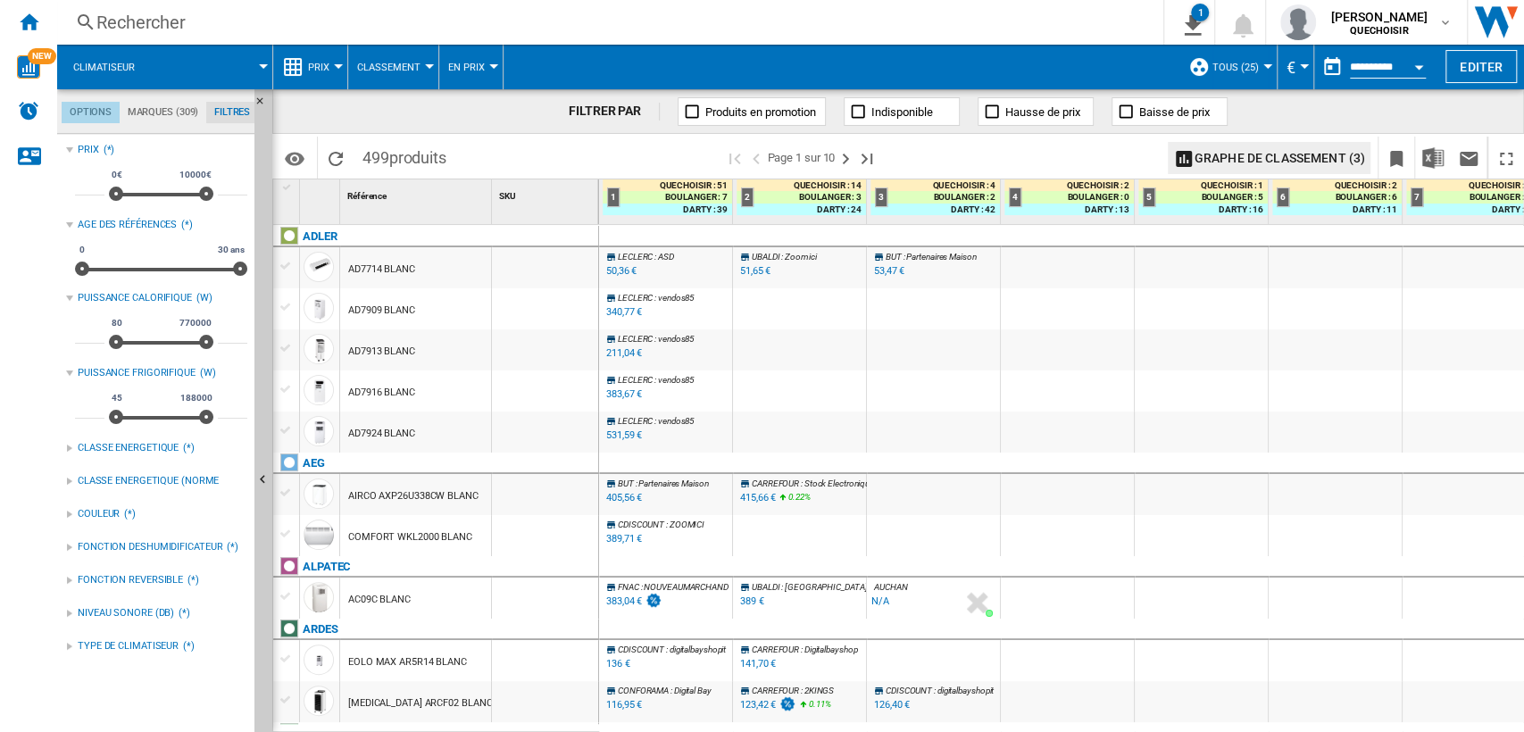
click at [97, 112] on md-tab-item "Options" at bounding box center [91, 112] width 58 height 21
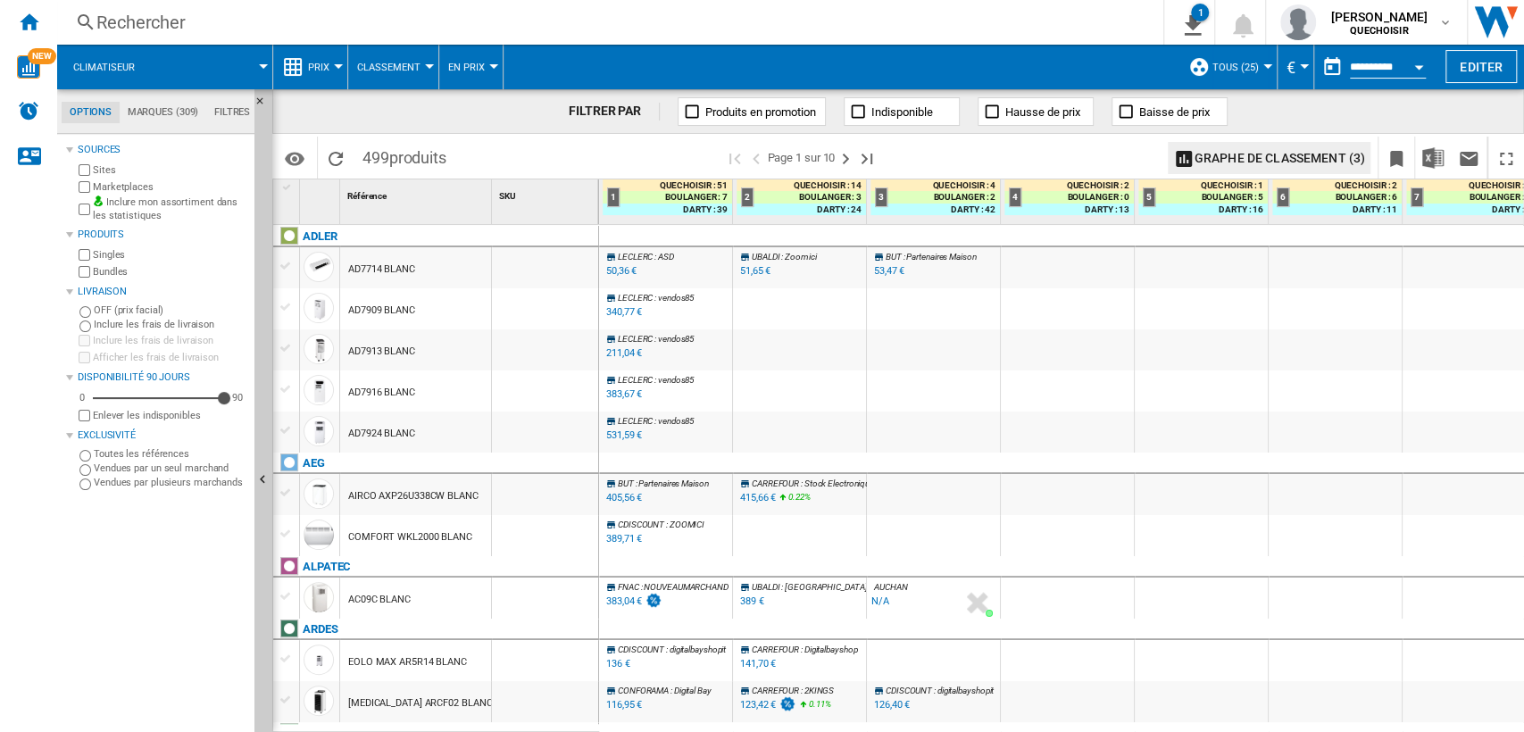
click at [136, 189] on label "Marketplaces" at bounding box center [170, 186] width 154 height 13
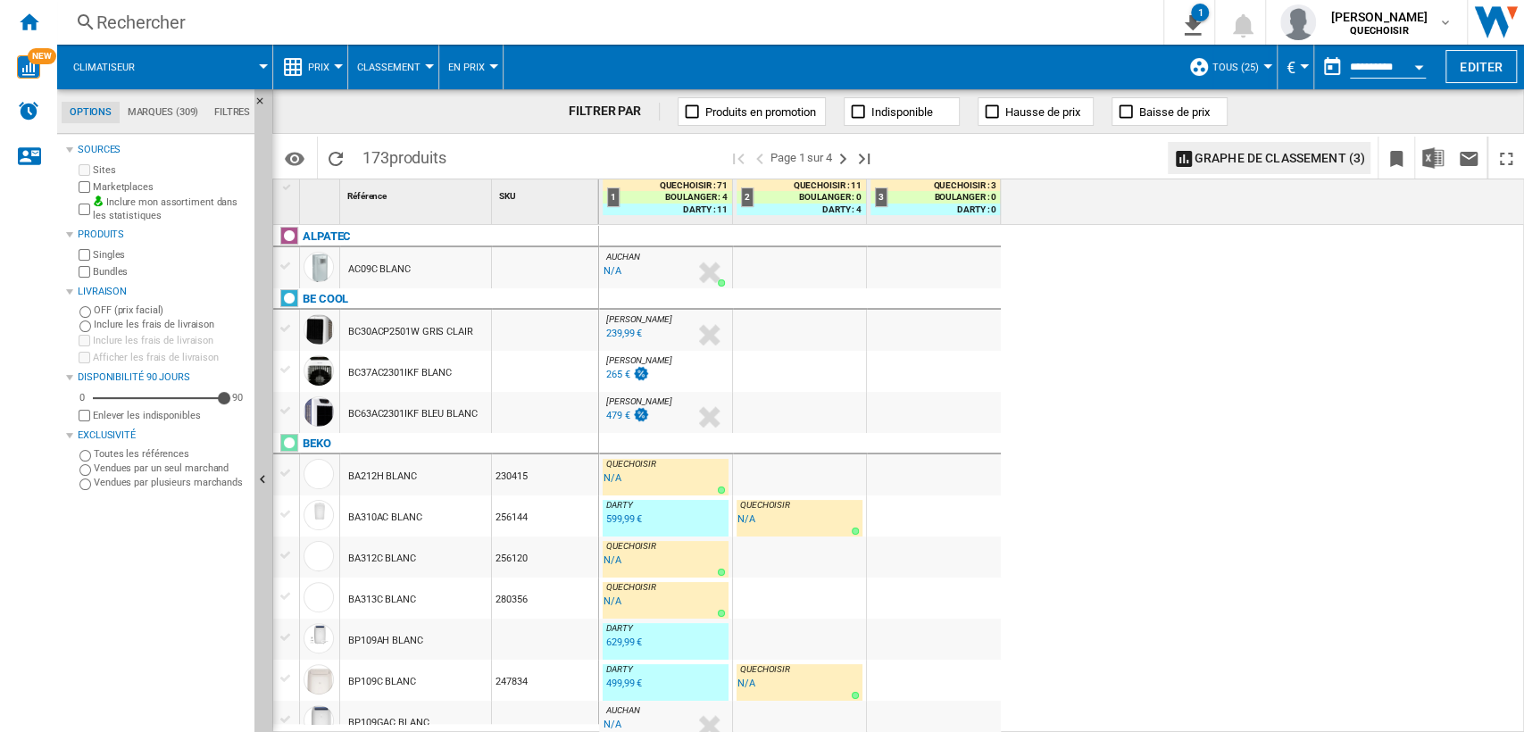
click at [136, 189] on label "Marketplaces" at bounding box center [170, 186] width 154 height 13
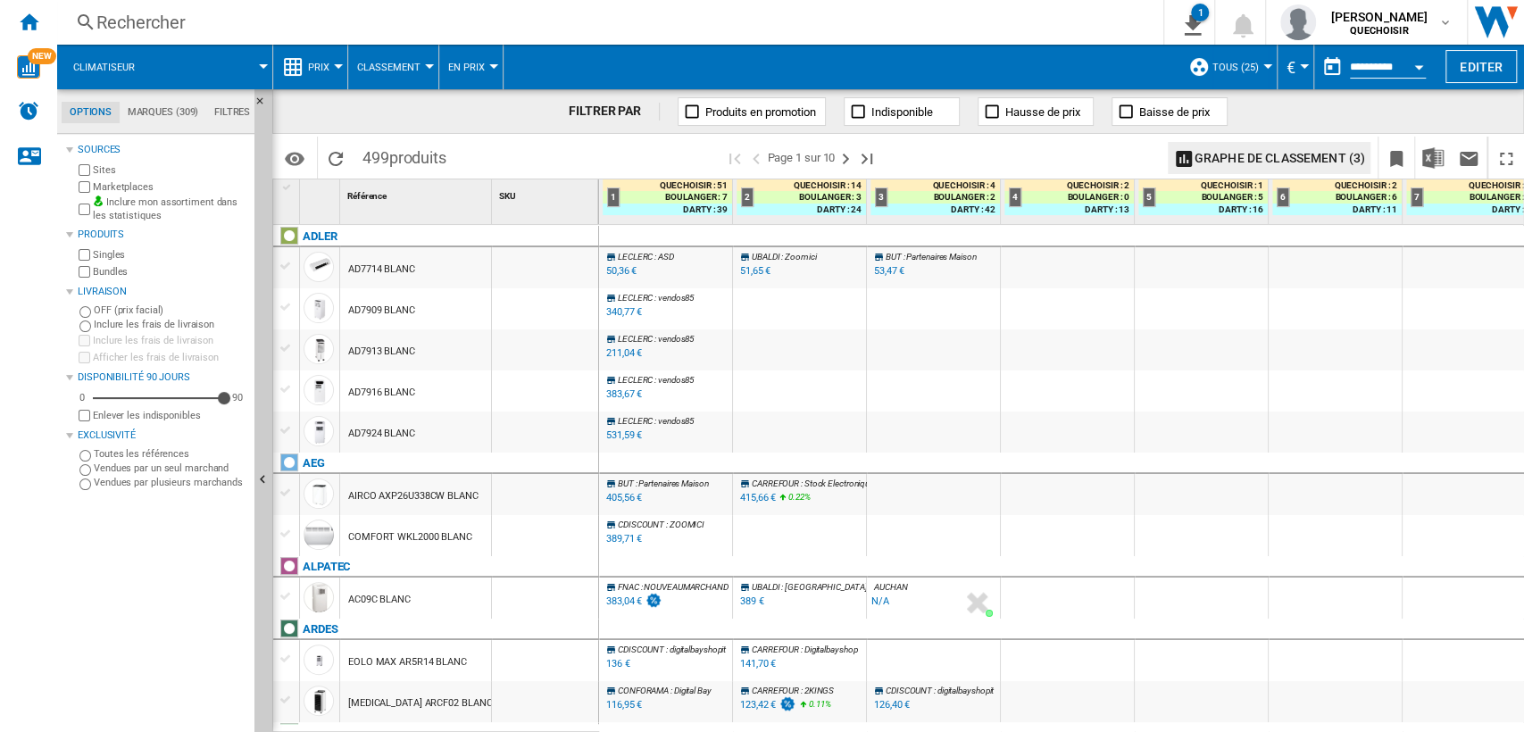
click at [136, 189] on label "Marketplaces" at bounding box center [170, 186] width 154 height 13
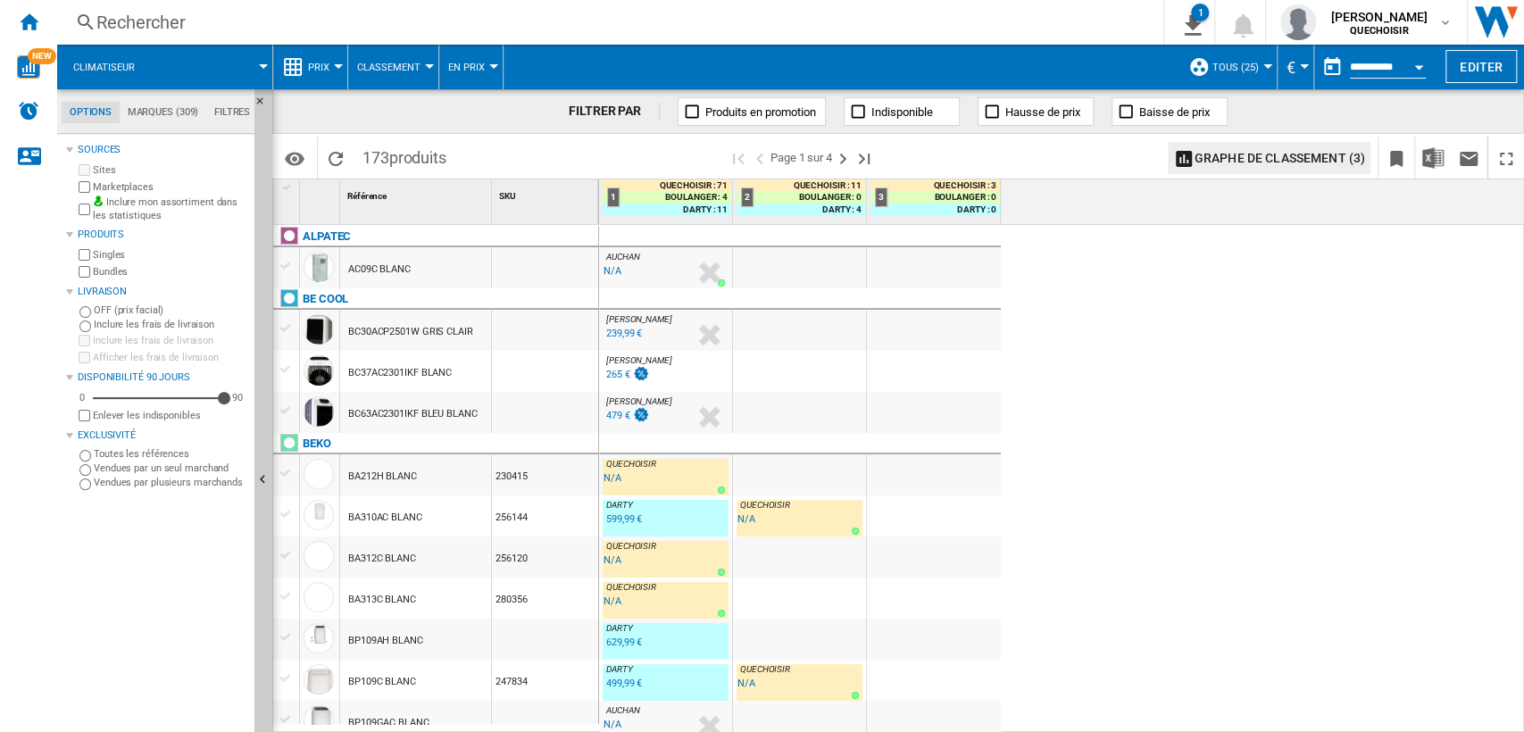
click at [1234, 73] on button "TOUS (25)" at bounding box center [1239, 67] width 55 height 45
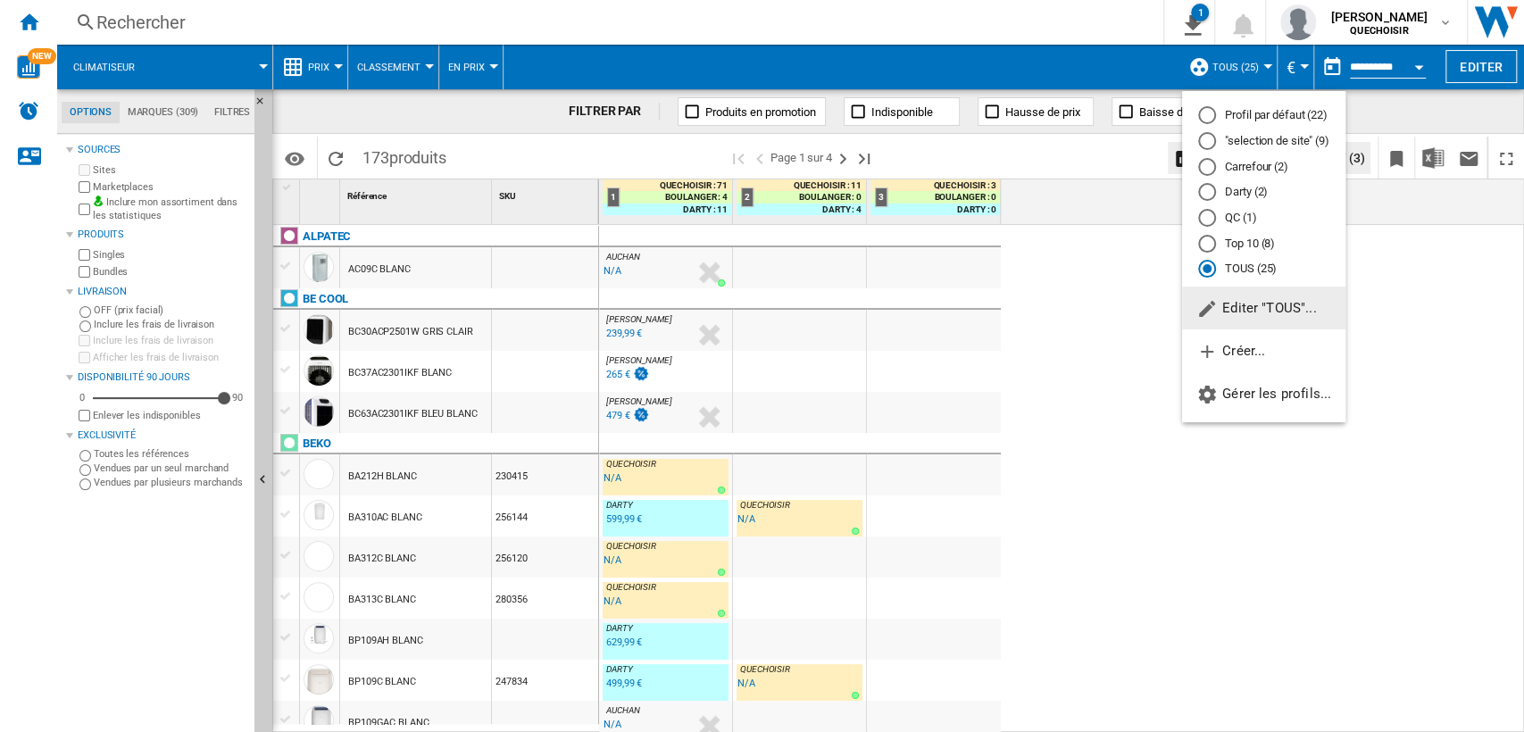
click at [1242, 304] on span "Editer "TOUS"..." at bounding box center [1256, 308] width 120 height 16
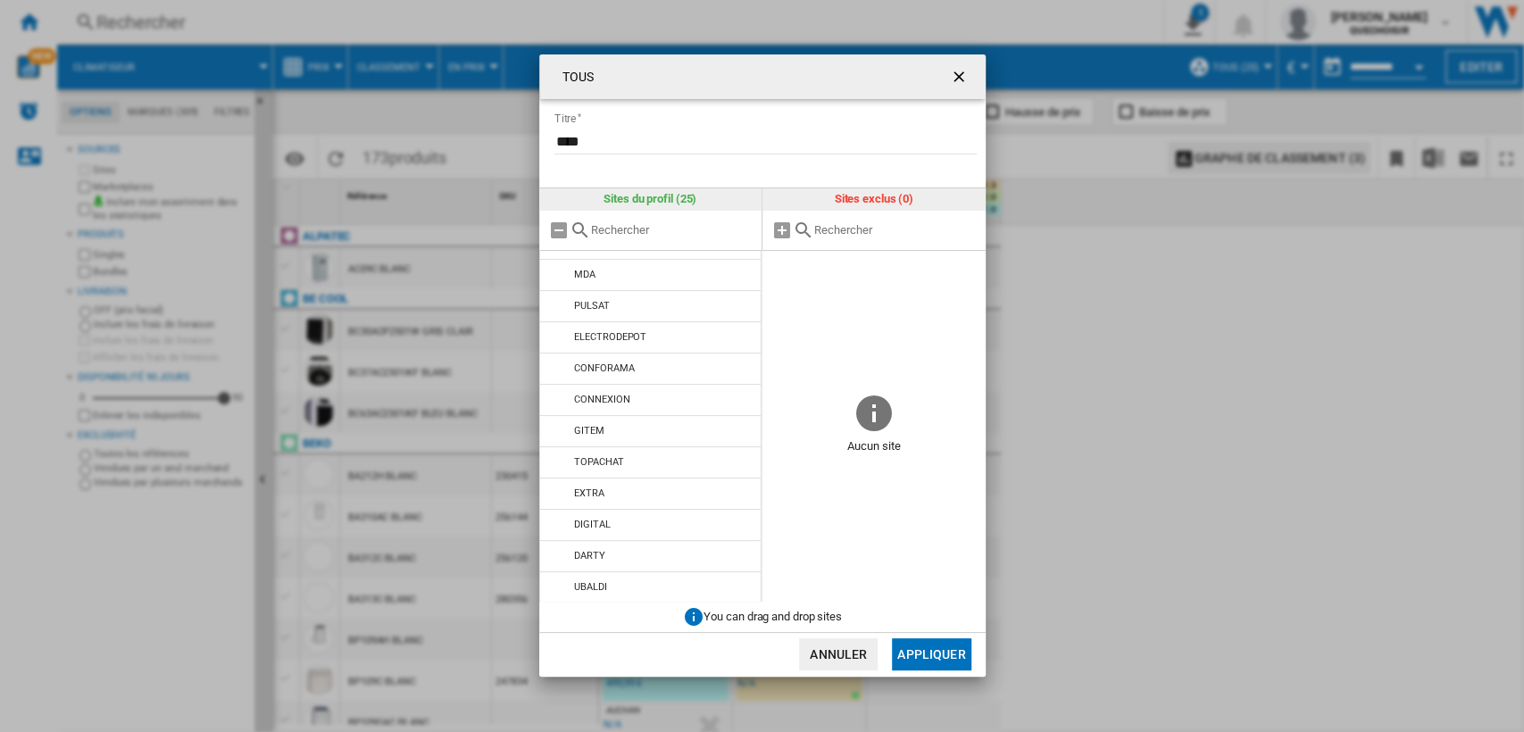
scroll to position [431, 0]
click at [628, 580] on li "[PERSON_NAME]" at bounding box center [650, 586] width 223 height 32
click at [555, 587] on md-icon at bounding box center [559, 585] width 21 height 21
click at [916, 663] on button "Appliquer" at bounding box center [931, 654] width 79 height 32
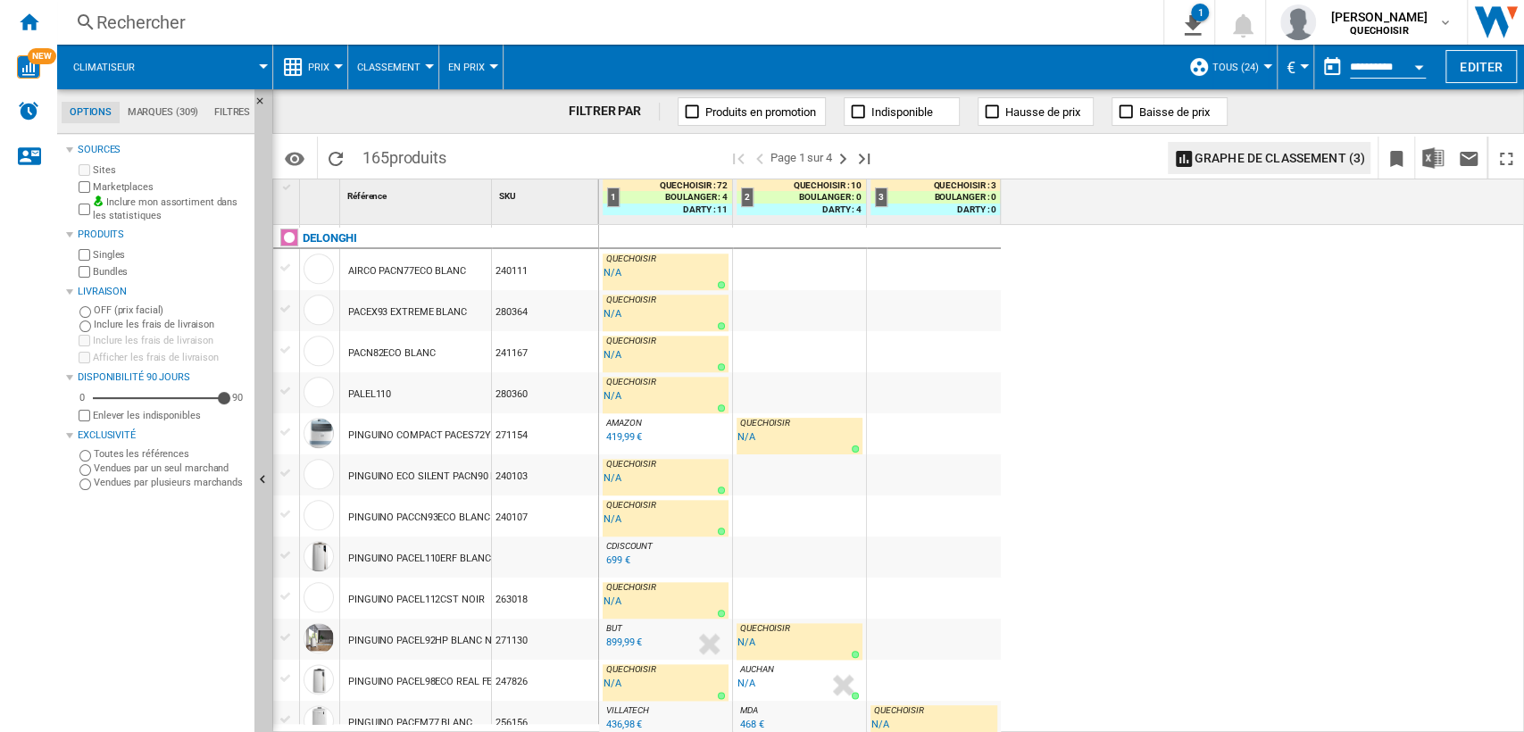
scroll to position [1282, 0]
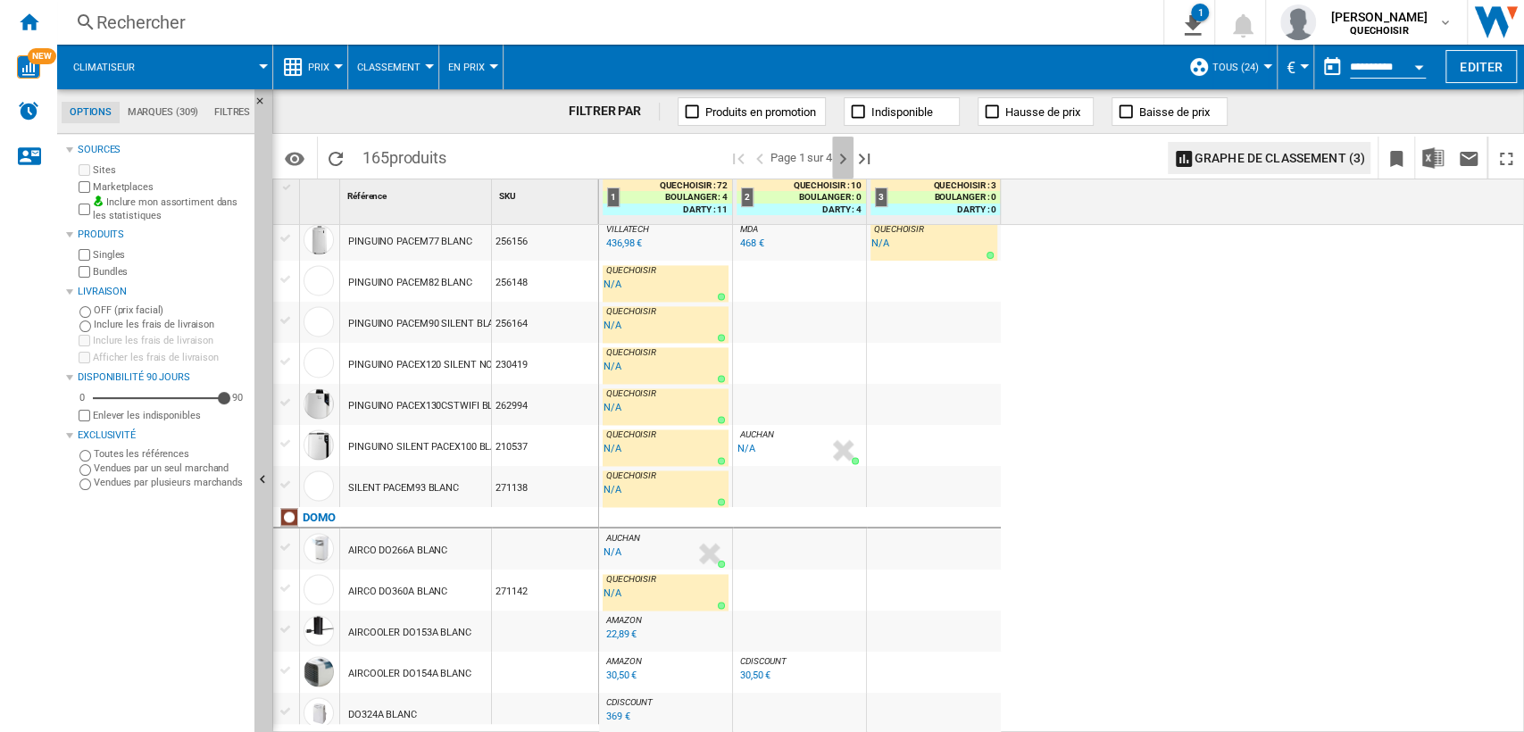
click at [835, 161] on ng-md-icon "Page suivante" at bounding box center [842, 158] width 21 height 21
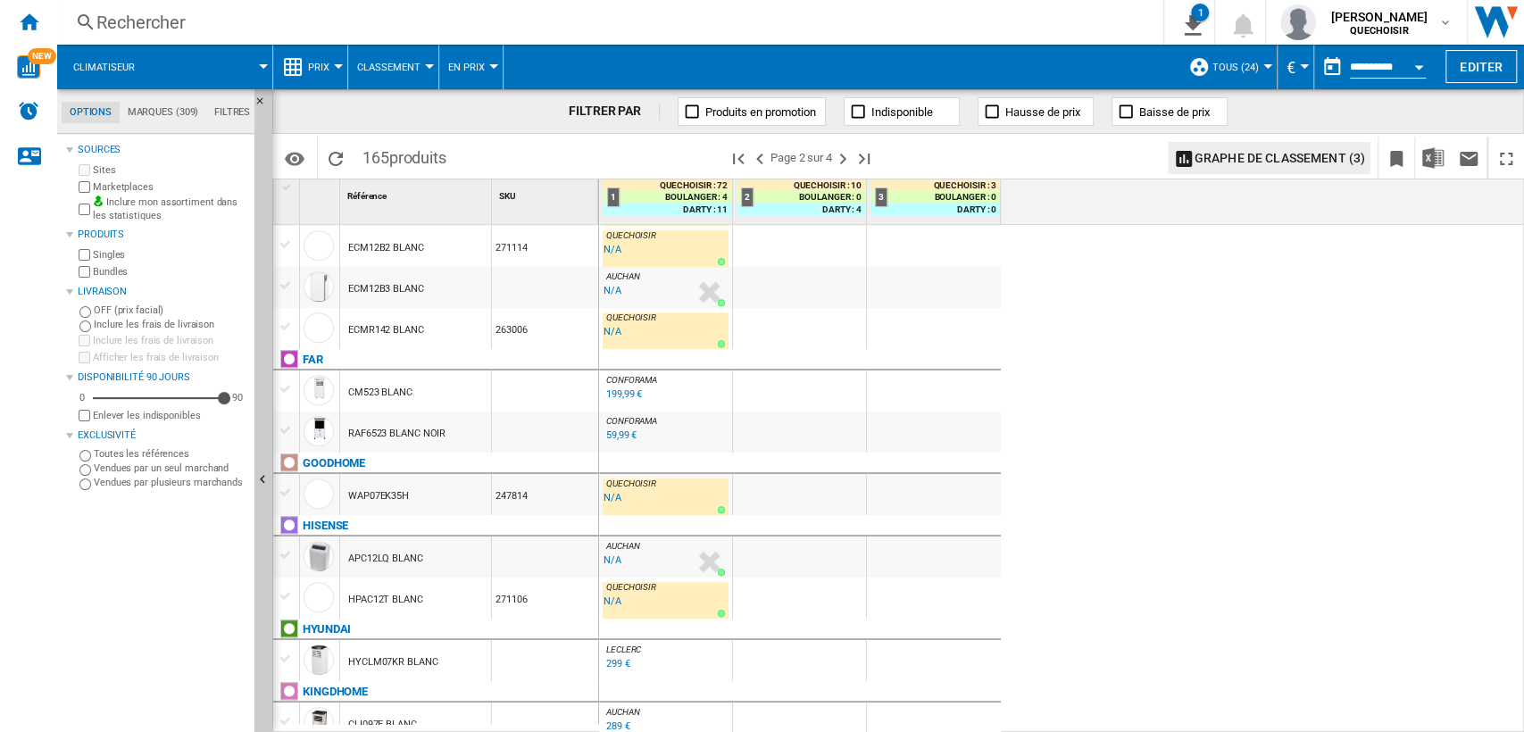
drag, startPoint x: 1511, startPoint y: 465, endPoint x: 1520, endPoint y: 472, distance: 12.1
click at [1520, 472] on div "QUECHOISIR : -1.0 % -1 € % N/A QUECHOISIR : CONNEXION : FR CONNEXION -1.0 % 1 2…" at bounding box center [1062, 479] width 926 height 509
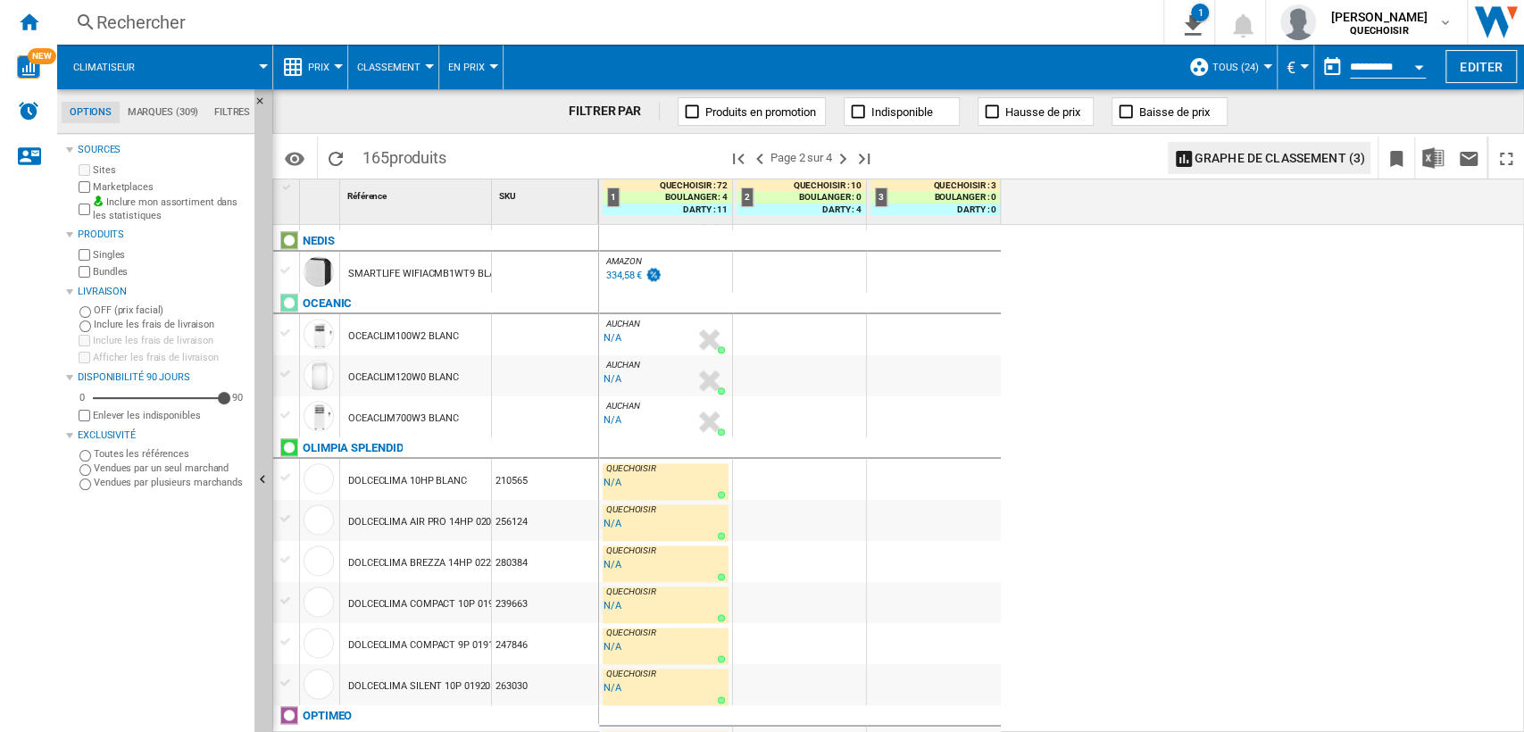
scroll to position [1629, 0]
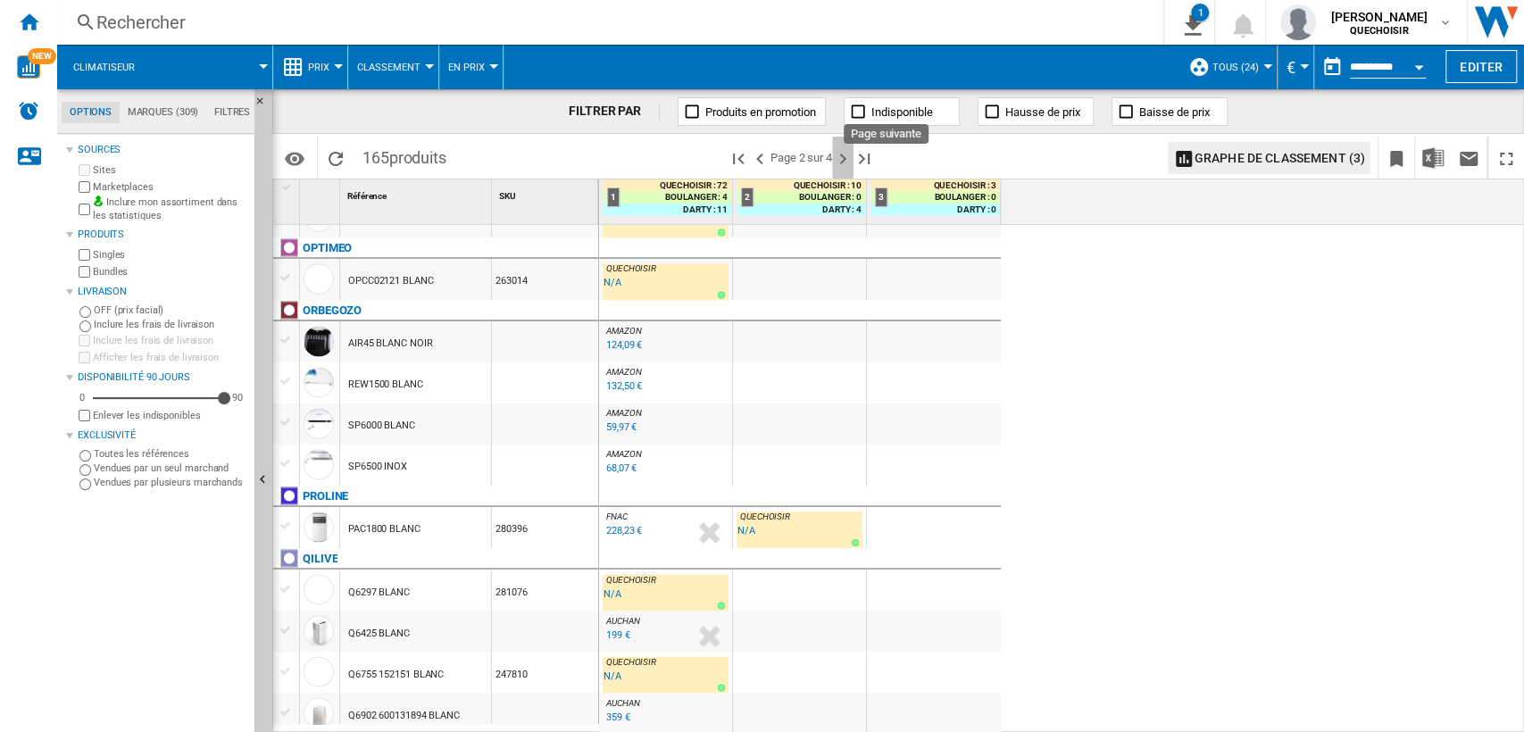
click at [844, 157] on ng-md-icon "Page suivante" at bounding box center [842, 158] width 21 height 21
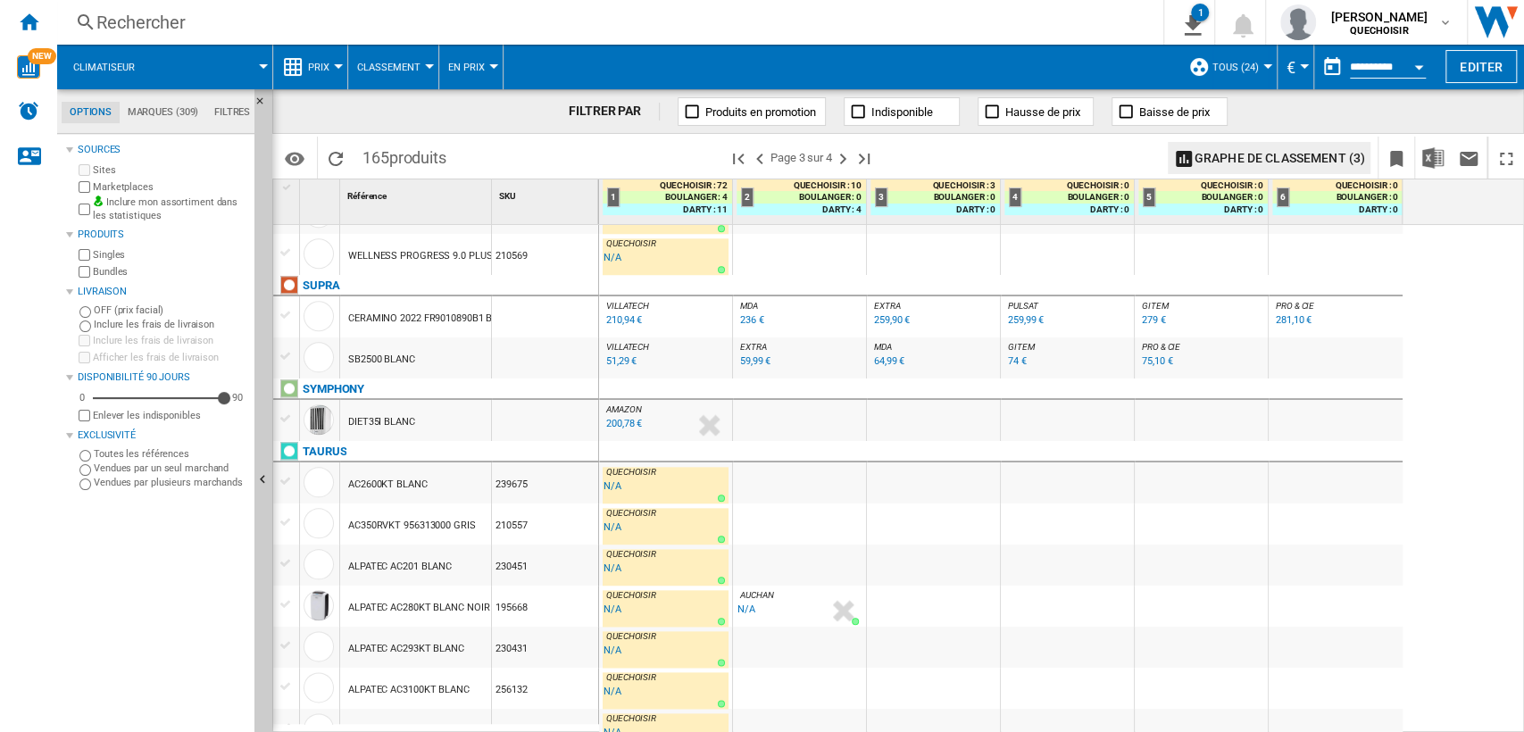
click at [881, 322] on div "259,90 €" at bounding box center [892, 320] width 36 height 12
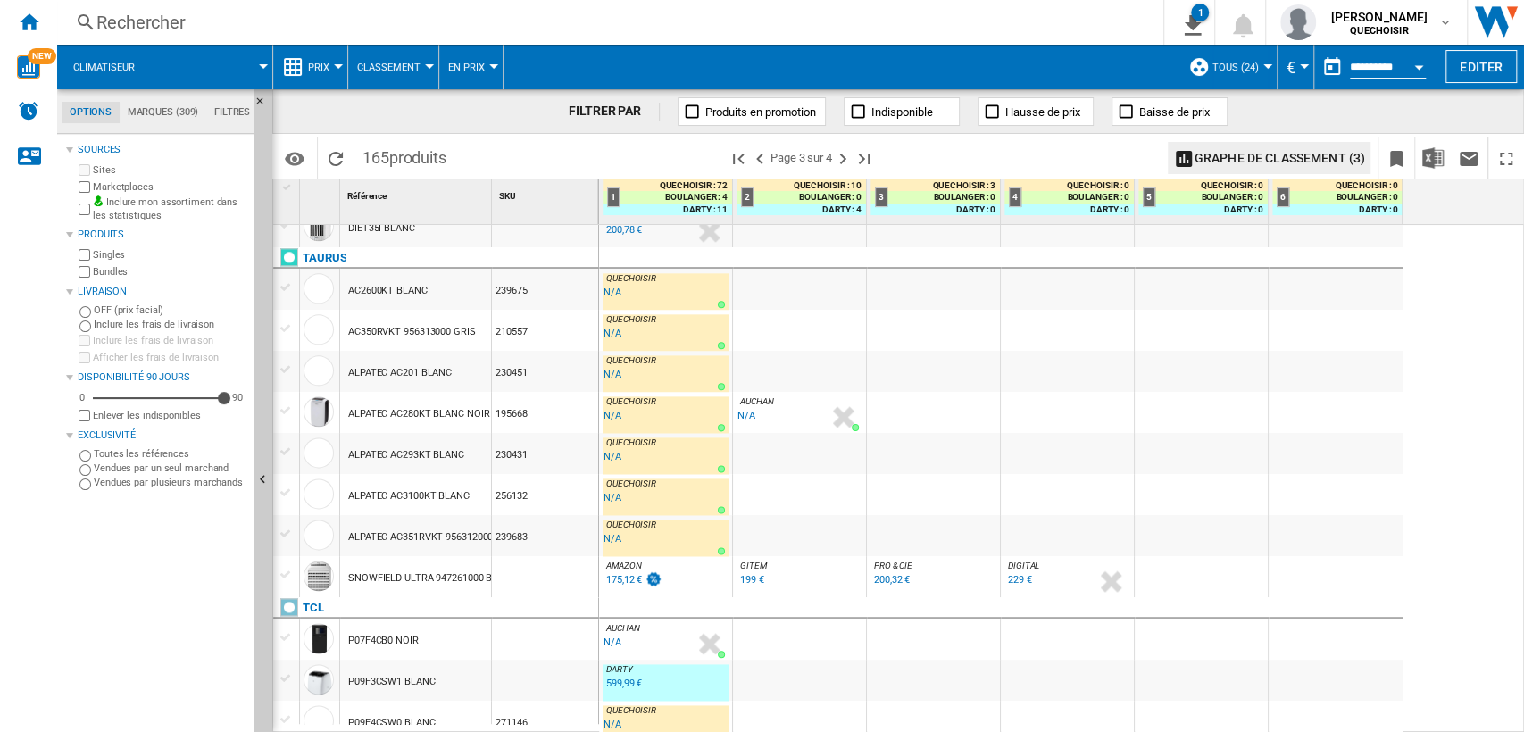
click at [895, 579] on div "200,32 €" at bounding box center [892, 580] width 36 height 12
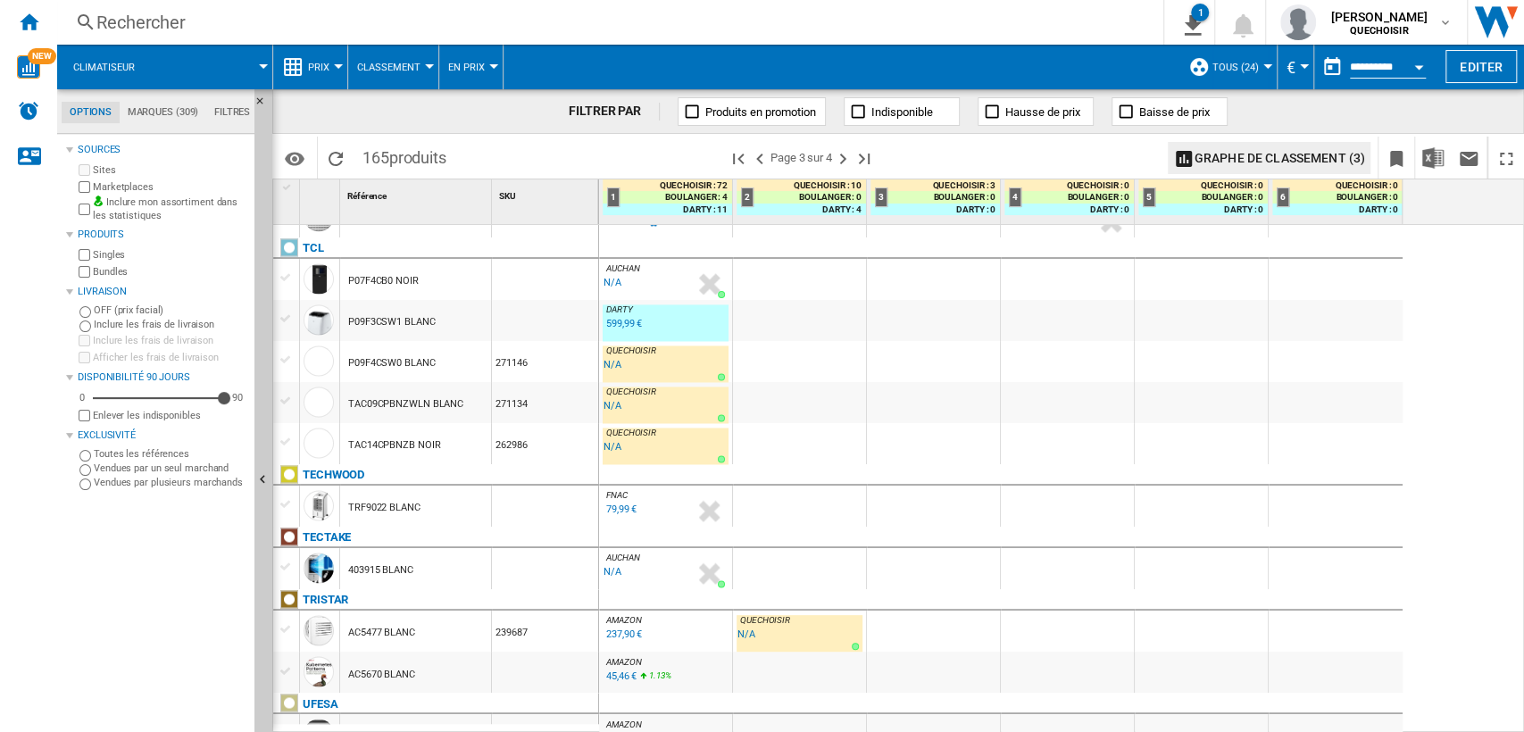
drag, startPoint x: 1512, startPoint y: 659, endPoint x: 1522, endPoint y: 724, distance: 65.9
click at [1522, 724] on div "AUCHAN : FR AUCHAN -1.0 % 249 € % N/A AUCHAN : FR AUCHAN QUECHOISIR : -1.0 % -1…" at bounding box center [1062, 479] width 926 height 509
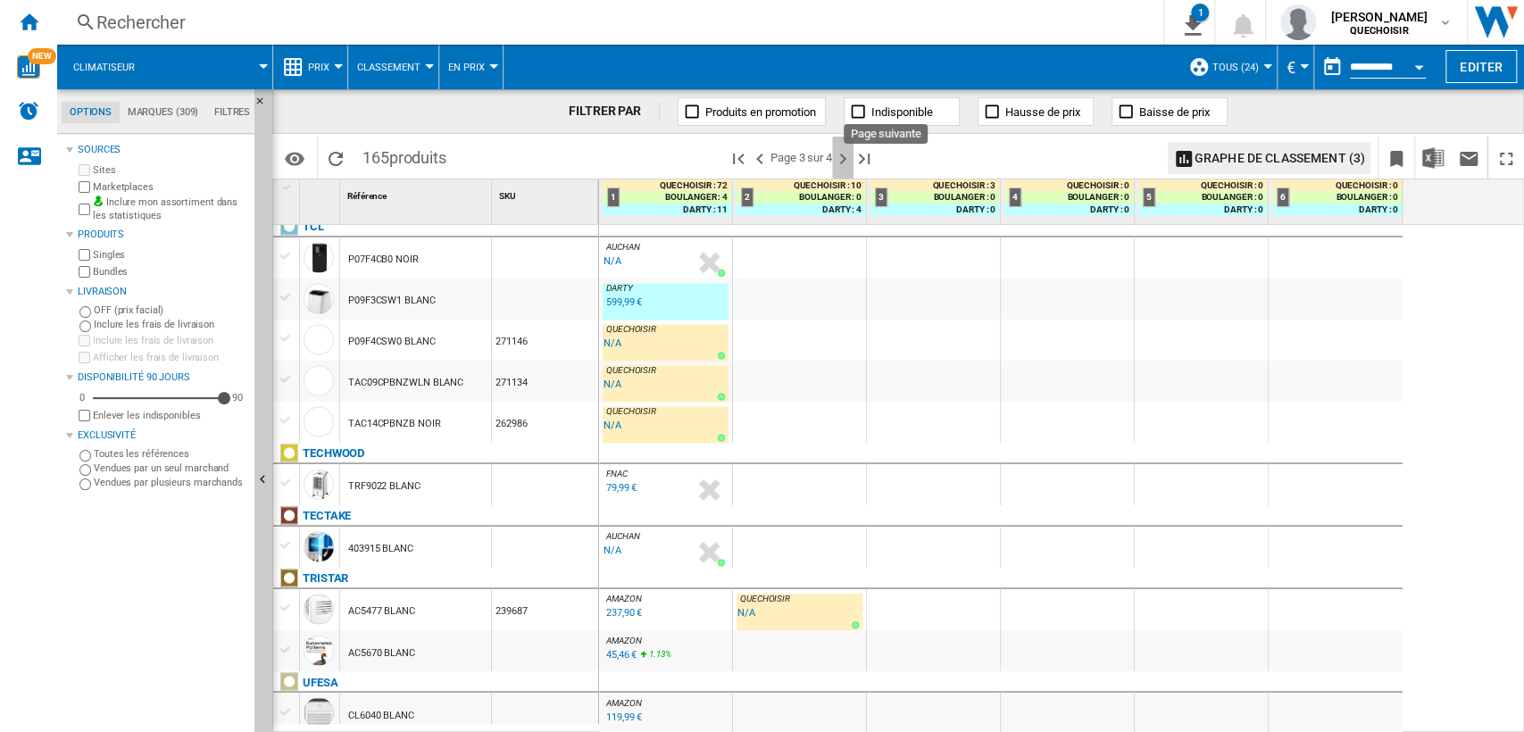
click at [843, 153] on ng-md-icon "Page suivante" at bounding box center [842, 158] width 21 height 21
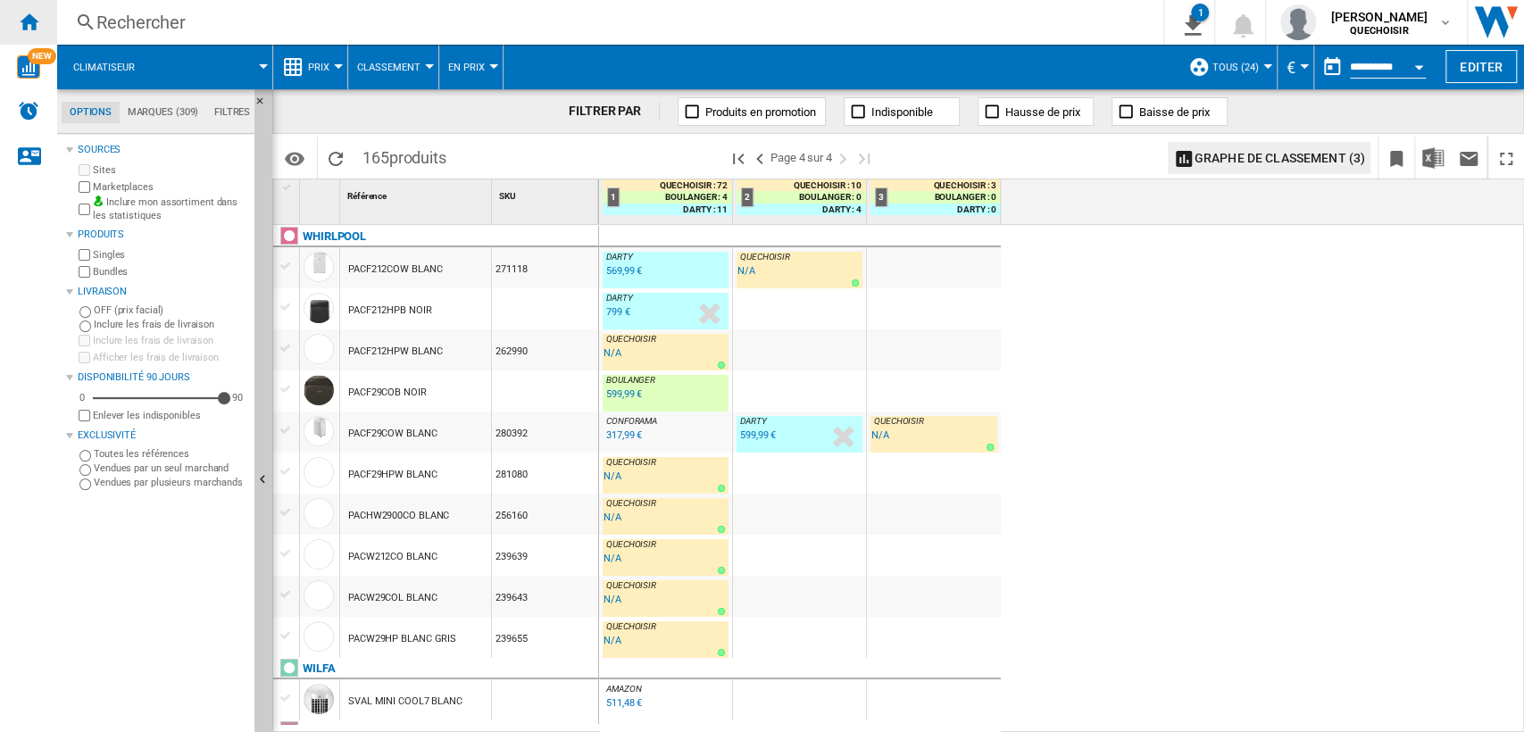
click at [38, 30] on ng-md-icon "Accueil" at bounding box center [28, 21] width 21 height 21
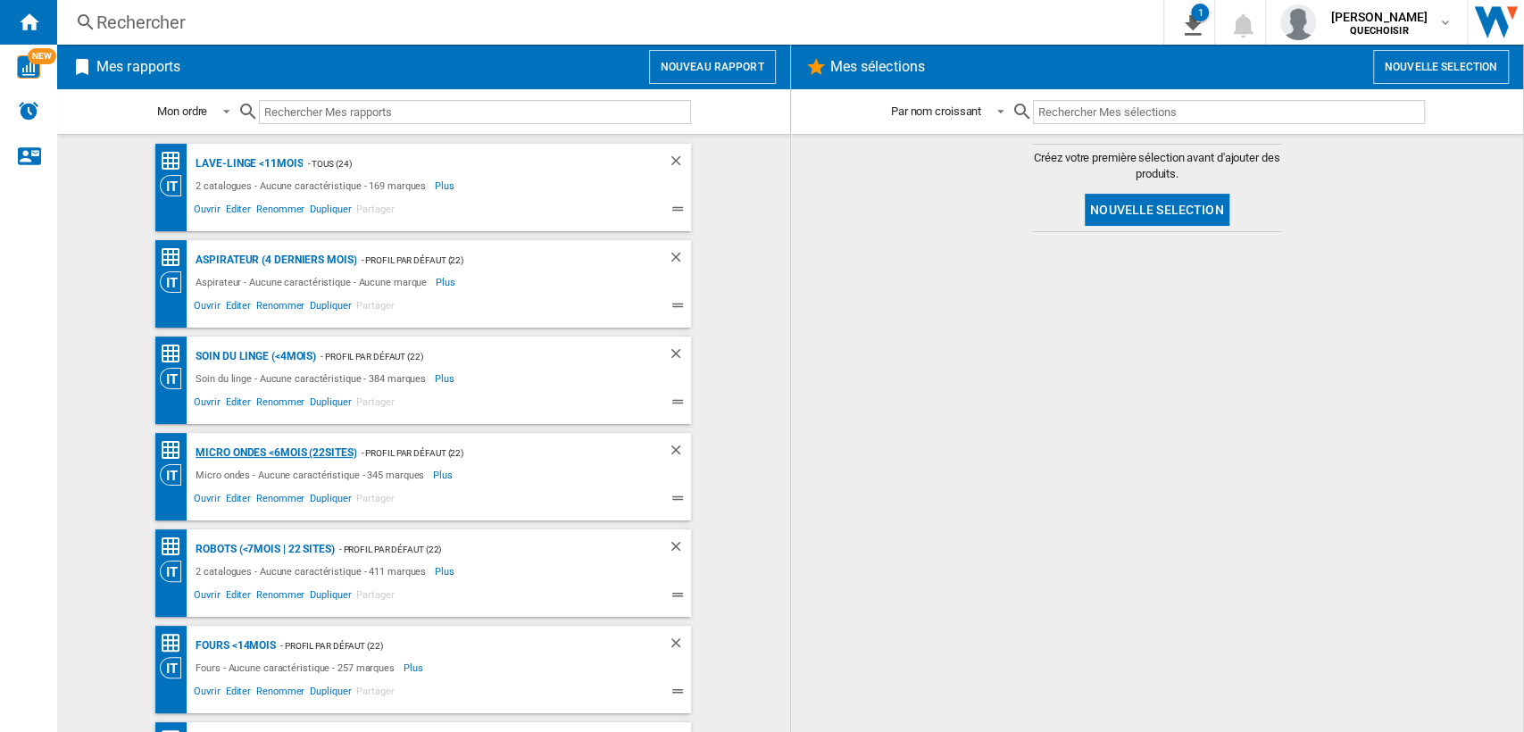
click at [239, 452] on div "Micro ondes <6mois (22sites)" at bounding box center [273, 453] width 165 height 22
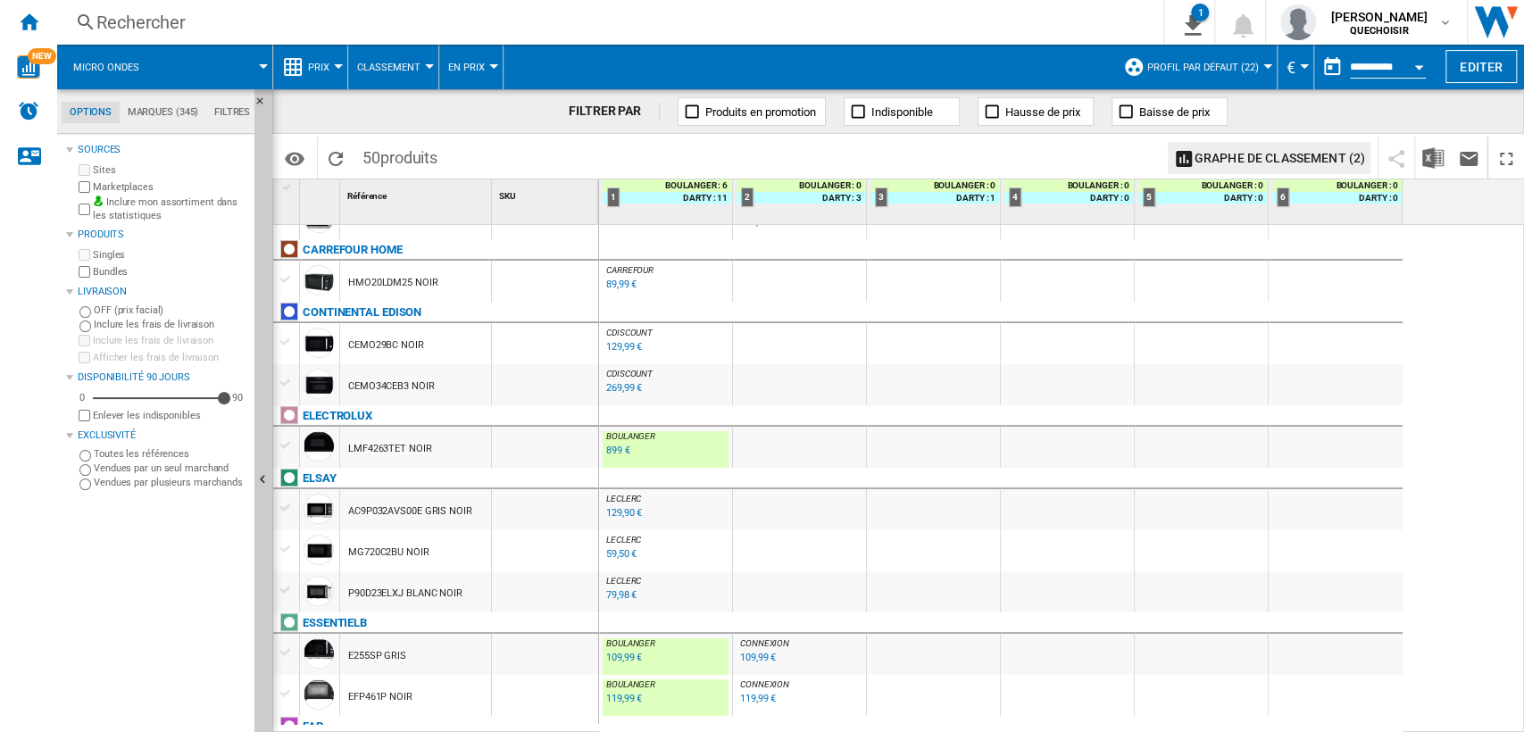
scroll to position [496, 0]
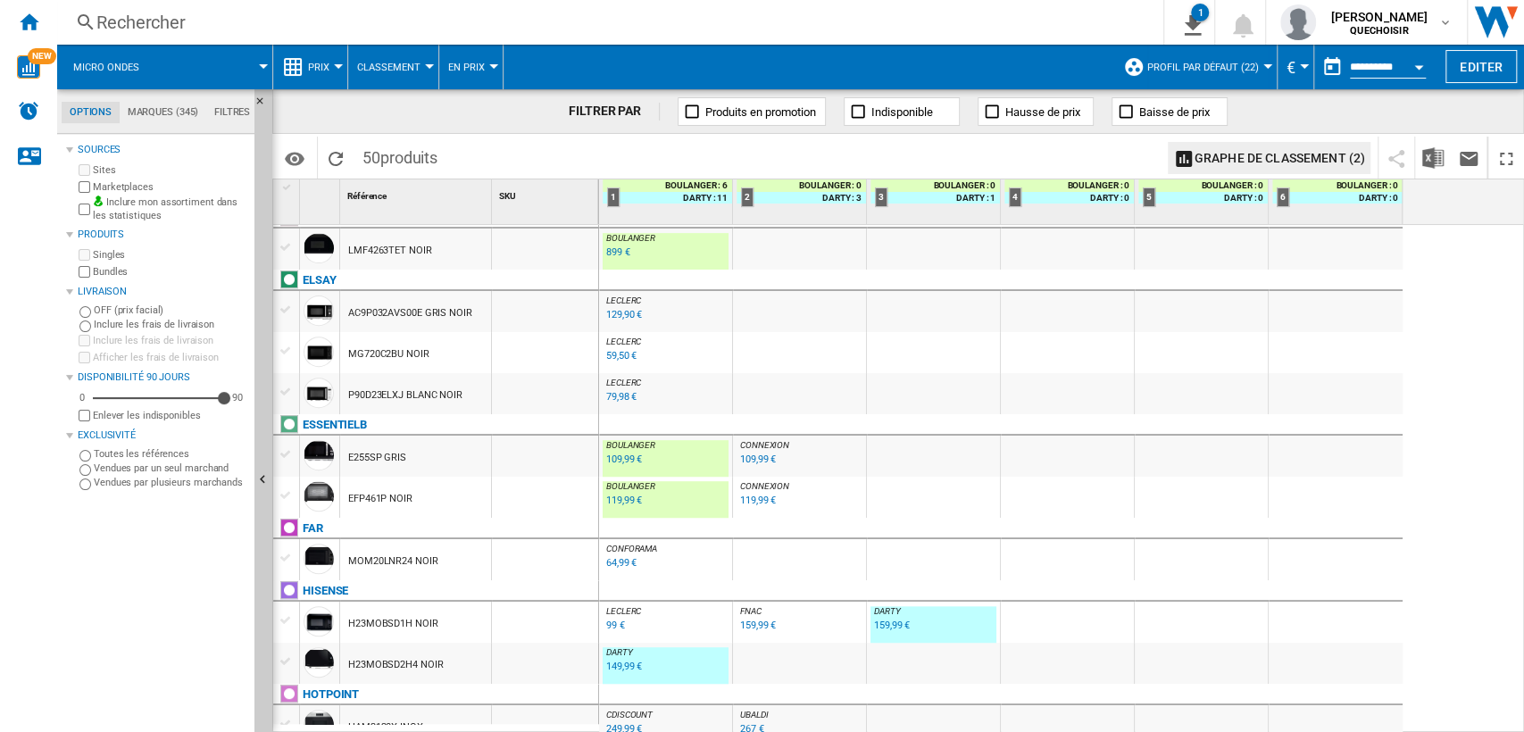
click at [621, 459] on div "109,99 €" at bounding box center [624, 460] width 36 height 12
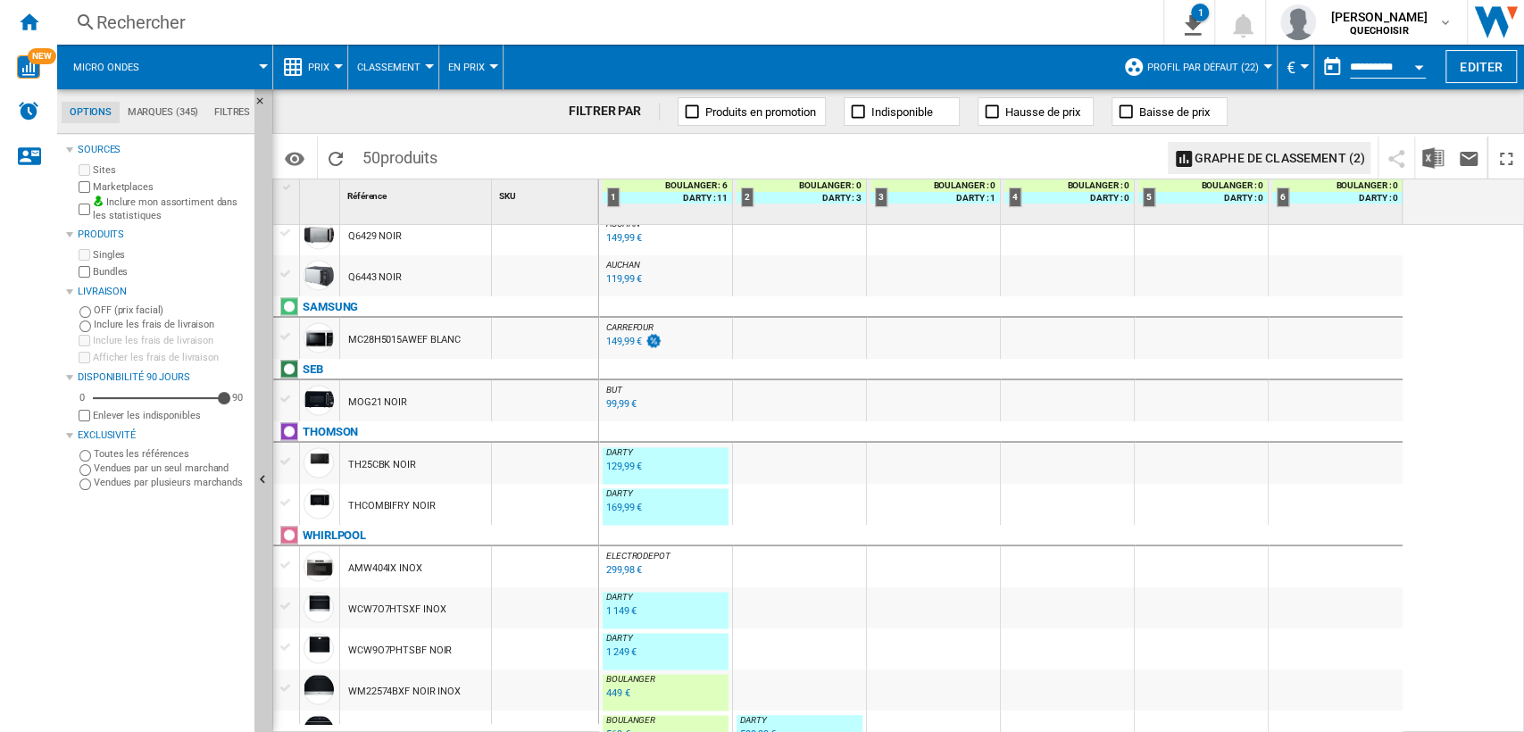
scroll to position [1929, 0]
